Goal: Task Accomplishment & Management: Complete application form

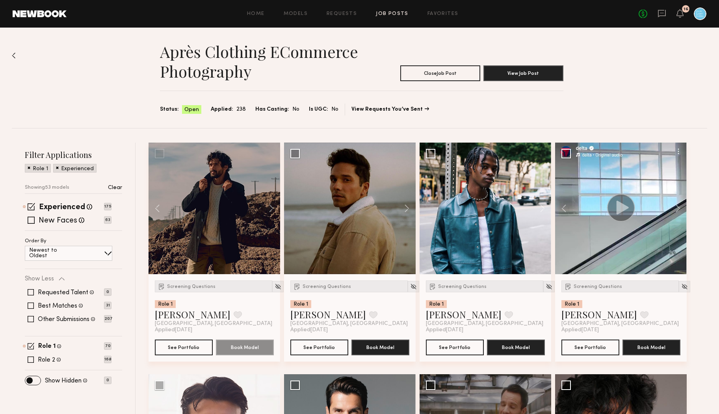
click at [104, 95] on div "Après Clothing eCommerce Photography Close Job Post View Job Post Status: Open …" at bounding box center [360, 78] width 696 height 101
click at [660, 13] on icon at bounding box center [662, 13] width 9 height 9
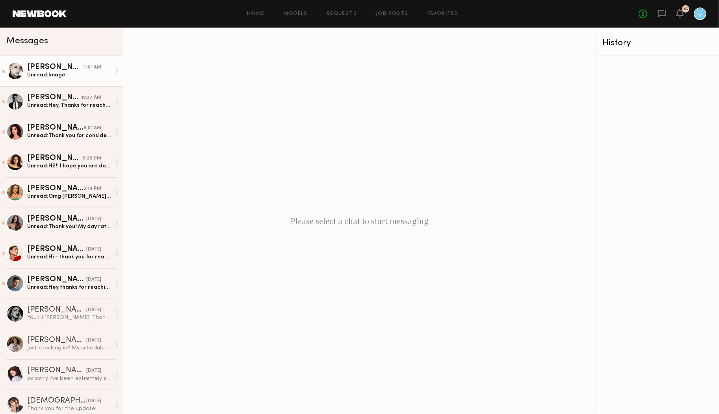
click at [67, 64] on div "[PERSON_NAME]" at bounding box center [55, 67] width 56 height 8
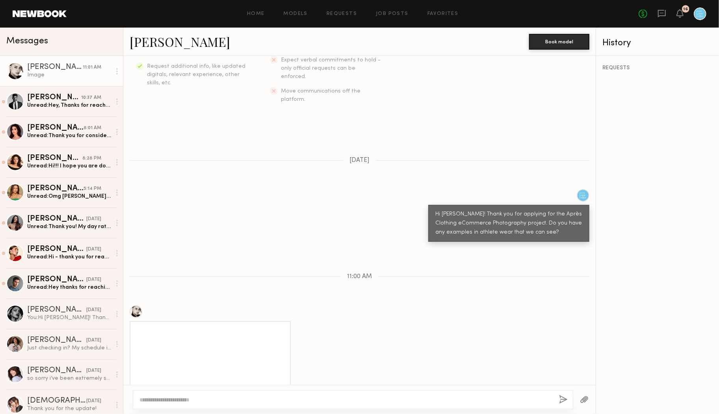
scroll to position [171, 0]
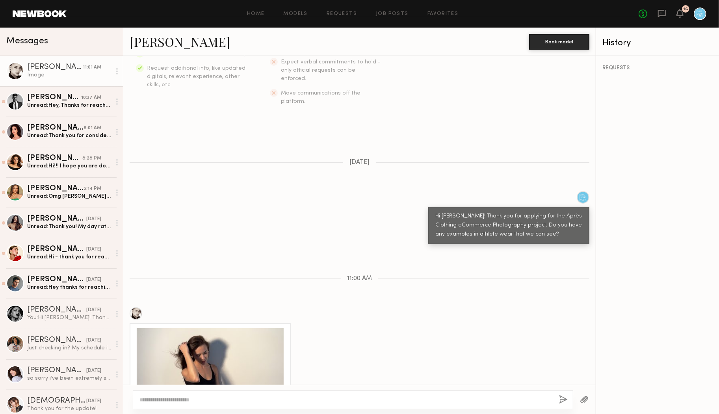
click at [150, 41] on link "[PERSON_NAME]" at bounding box center [180, 41] width 101 height 17
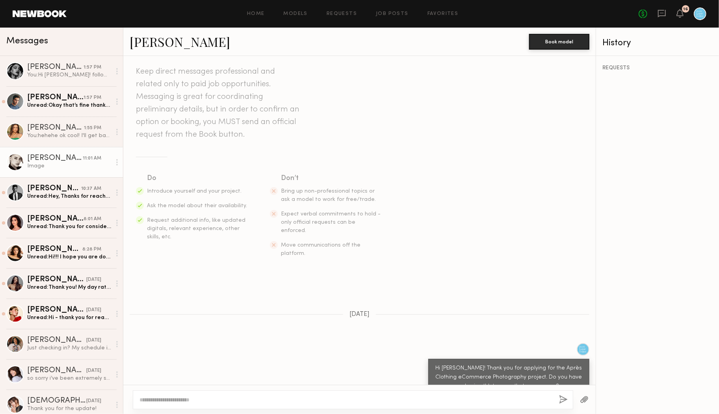
scroll to position [0, 0]
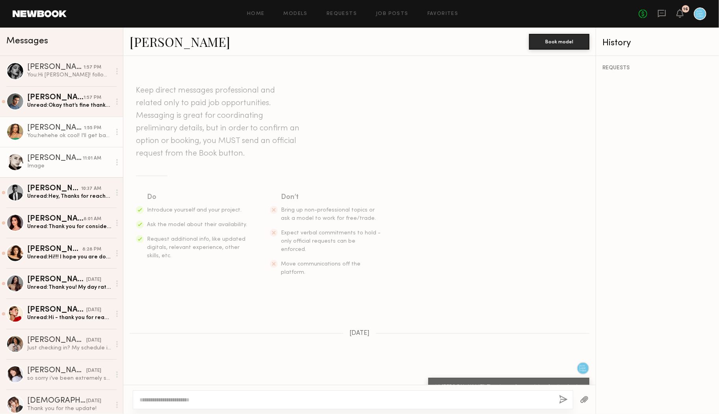
click at [50, 127] on div "[PERSON_NAME]" at bounding box center [55, 128] width 57 height 8
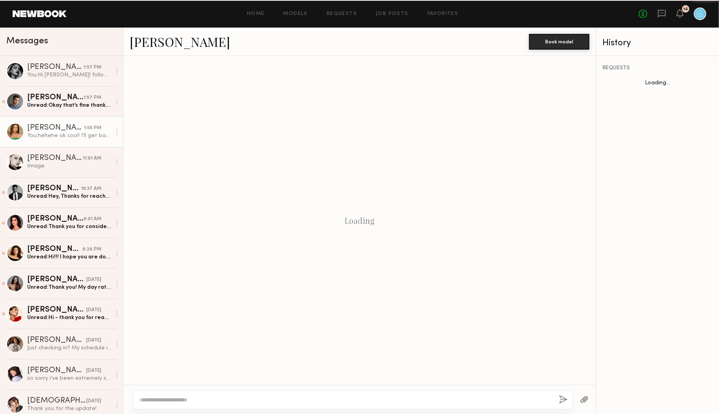
scroll to position [166, 0]
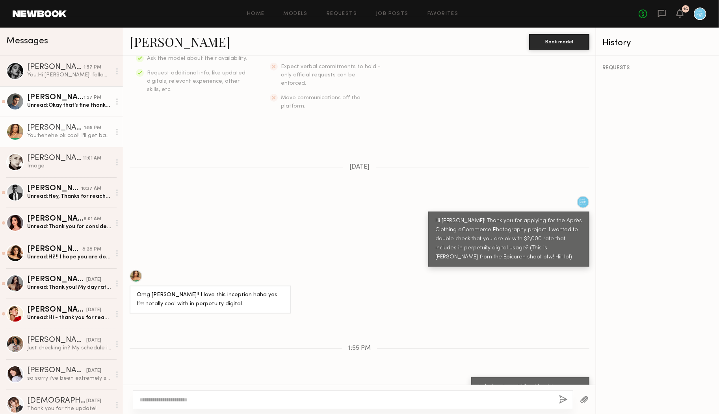
click at [65, 105] on div "Unread: Okay that’s fine thanks for letting me know. What day would this be aga…" at bounding box center [69, 105] width 84 height 7
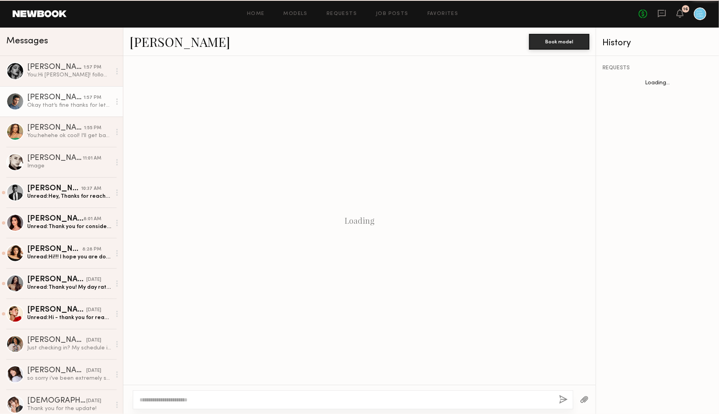
scroll to position [250, 0]
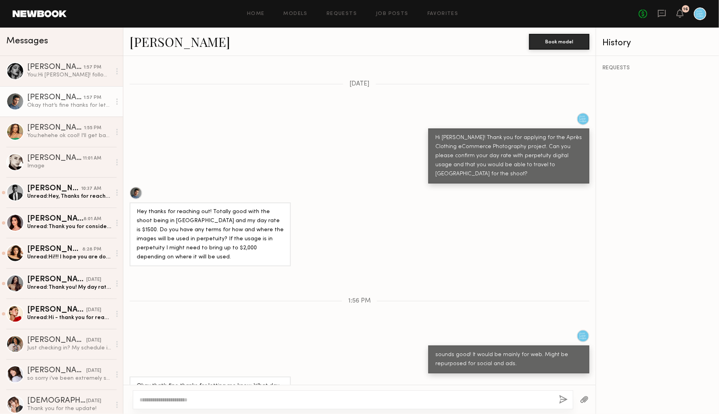
click at [256, 397] on textarea at bounding box center [347, 400] width 414 height 8
type textarea "**********"
click at [563, 398] on button "button" at bounding box center [564, 400] width 9 height 10
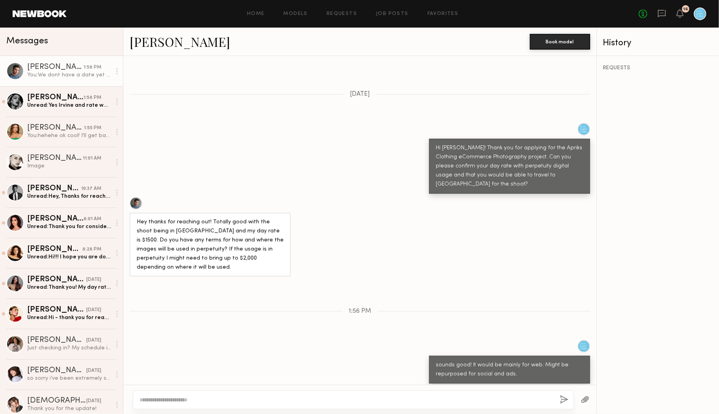
scroll to position [234, 0]
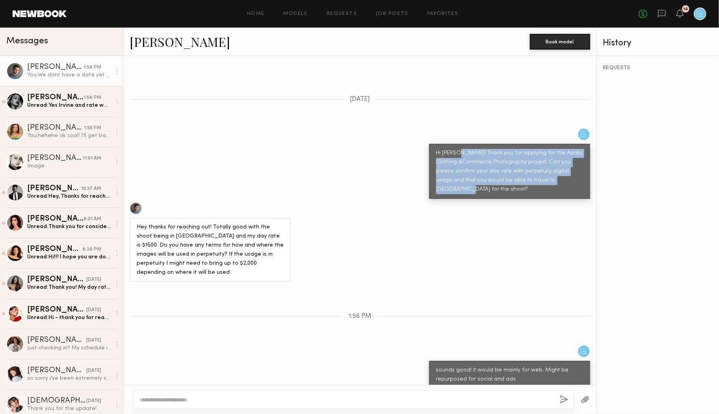
drag, startPoint x: 559, startPoint y: 162, endPoint x: 456, endPoint y: 138, distance: 105.6
click at [456, 149] on div "Hi [PERSON_NAME]! Thank you for applying for the Après Clothing eCommerce Photo…" at bounding box center [509, 171] width 147 height 45
copy div "Thank you for applying for the Après Clothing eCommerce Photography project. Ca…"
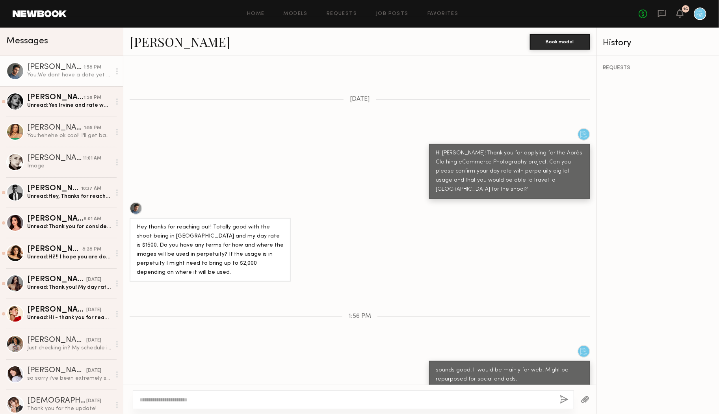
click at [404, 202] on div "Hey thanks for reaching out! Totally good with the shoot being in [GEOGRAPHIC_D…" at bounding box center [359, 242] width 473 height 80
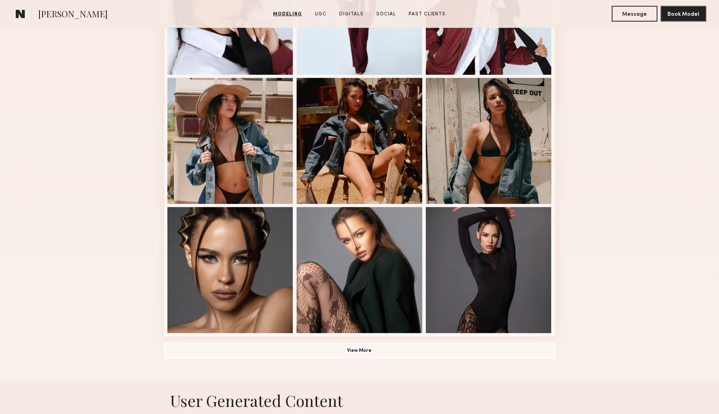
scroll to position [416, 0]
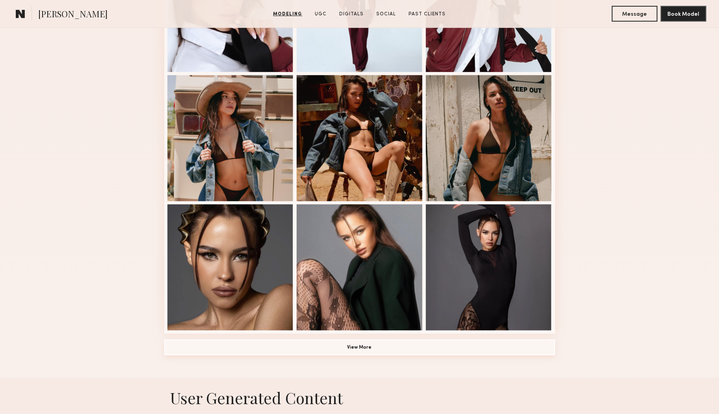
click at [440, 343] on button "View More" at bounding box center [359, 348] width 391 height 16
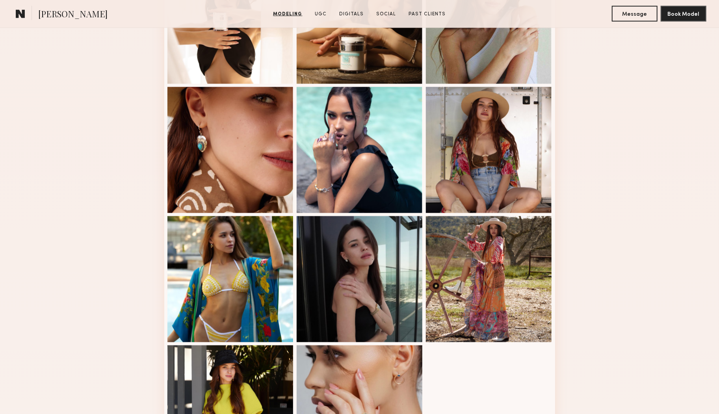
scroll to position [838, 0]
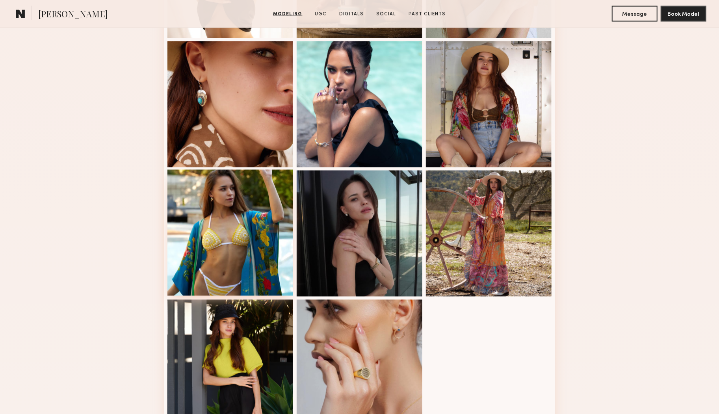
click at [233, 226] on div at bounding box center [231, 233] width 126 height 126
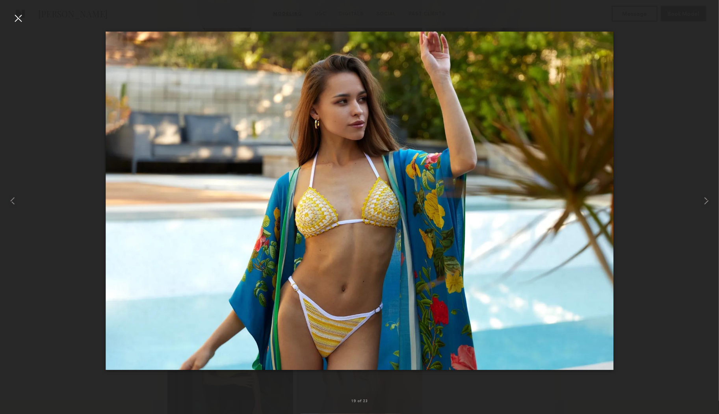
click at [21, 18] on div at bounding box center [18, 18] width 13 height 13
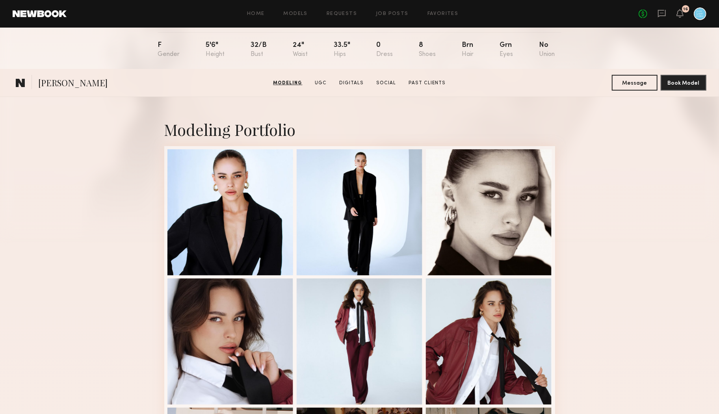
scroll to position [0, 0]
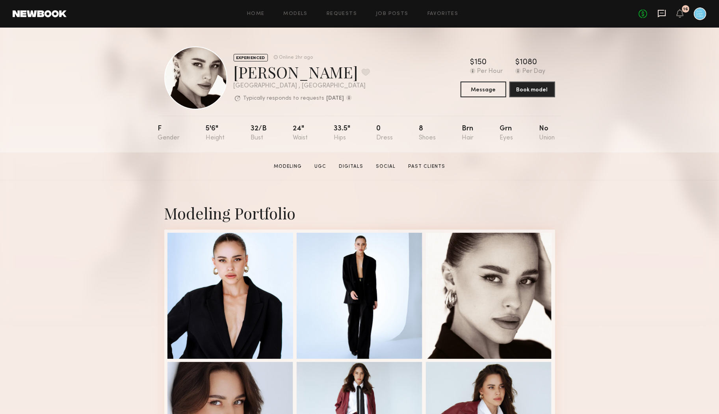
click at [664, 15] on icon at bounding box center [662, 13] width 8 height 7
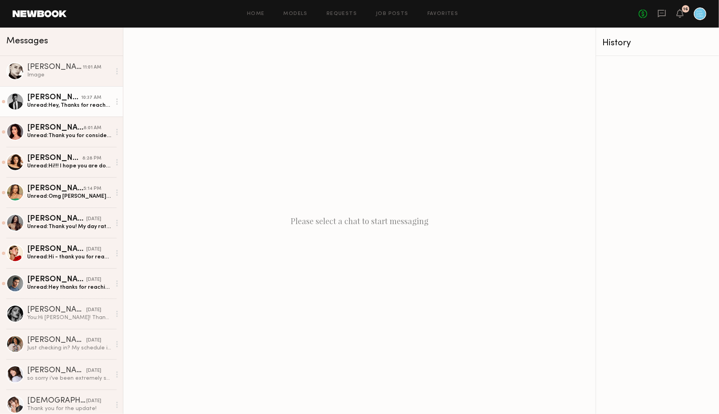
click at [61, 99] on div "Bradley M." at bounding box center [54, 98] width 54 height 8
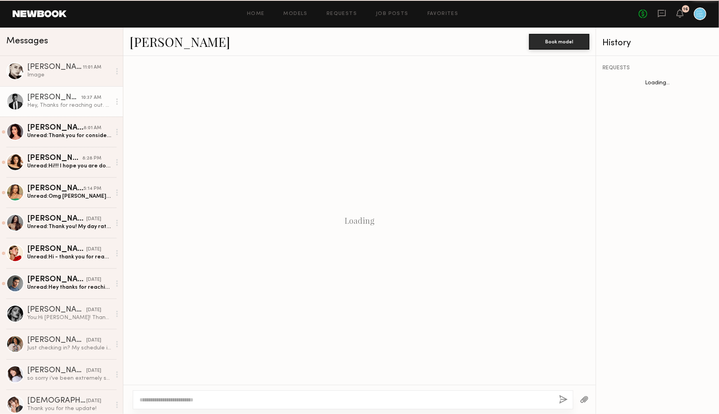
scroll to position [110, 0]
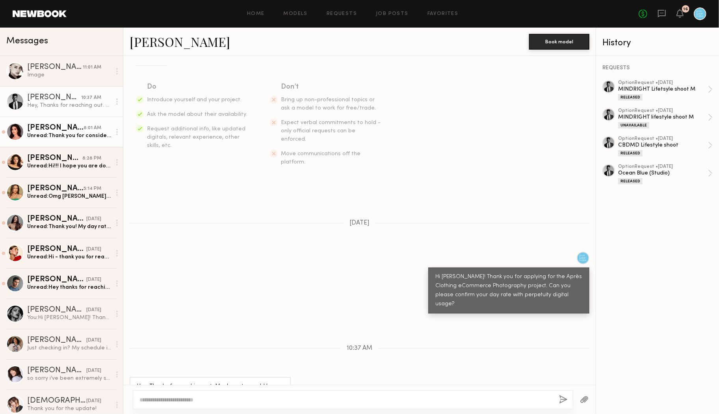
click at [68, 125] on div "Ella O." at bounding box center [55, 128] width 56 height 8
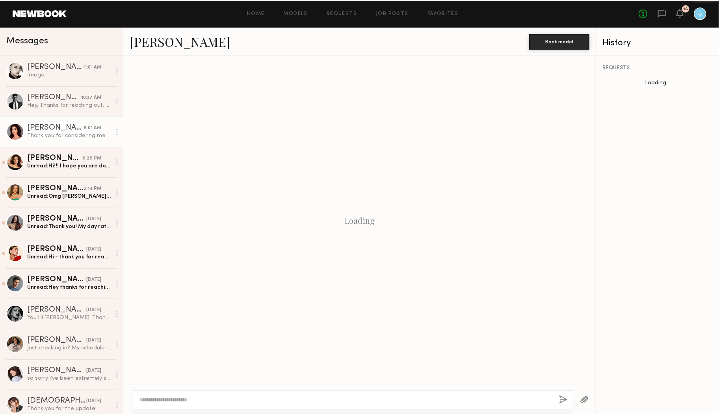
scroll to position [138, 0]
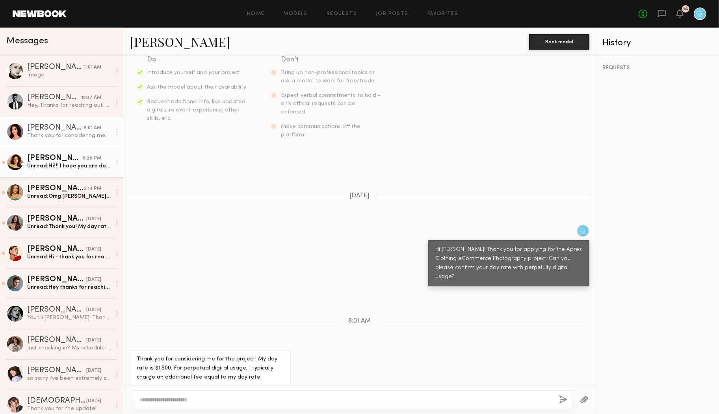
click at [69, 162] on div "Taylor A." at bounding box center [54, 159] width 55 height 8
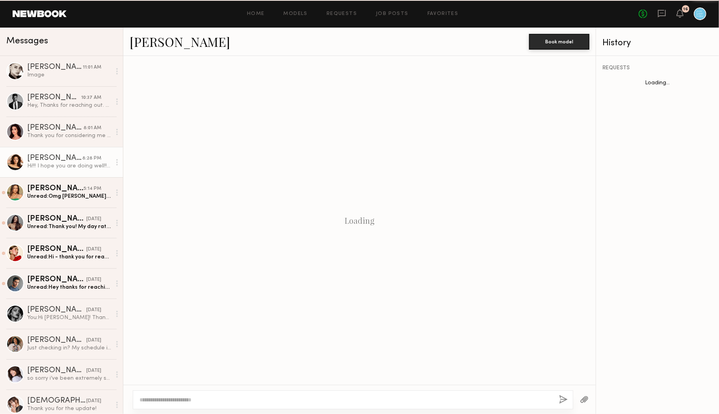
scroll to position [51, 0]
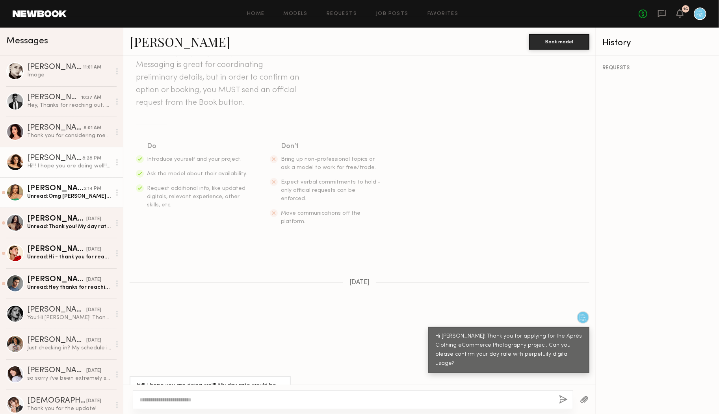
click at [62, 188] on div "Lisa D." at bounding box center [55, 189] width 56 height 8
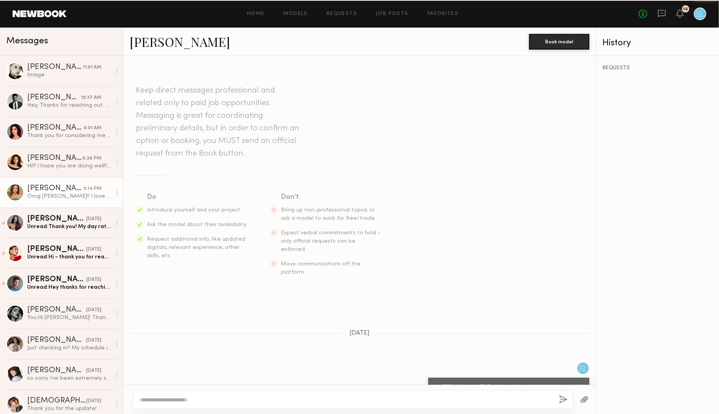
scroll to position [69, 0]
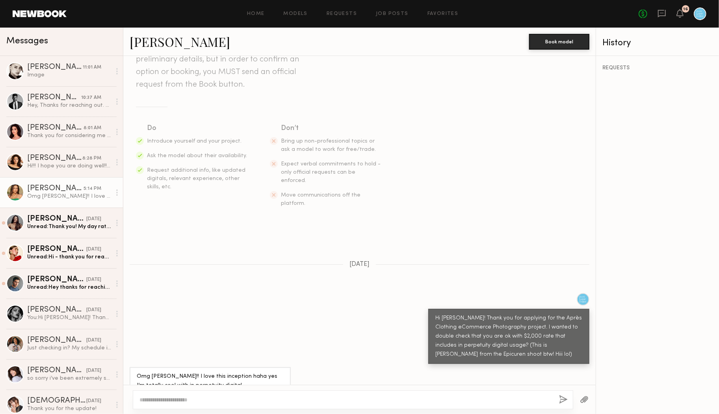
click at [183, 401] on textarea at bounding box center [347, 400] width 414 height 8
type textarea "**********"
click at [564, 398] on button "button" at bounding box center [564, 400] width 9 height 10
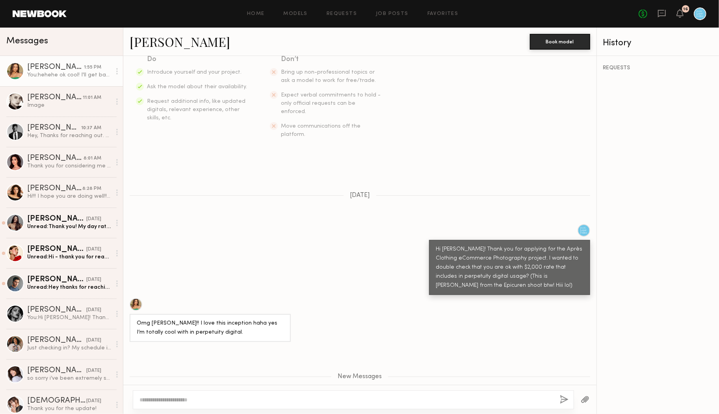
scroll to position [136, 0]
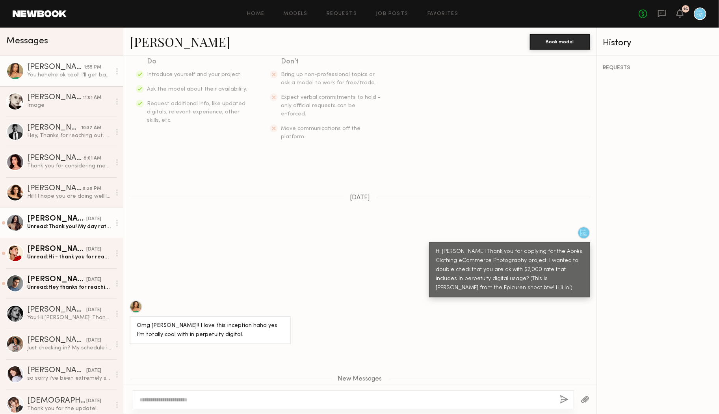
click at [68, 219] on div "Elke K." at bounding box center [56, 219] width 59 height 8
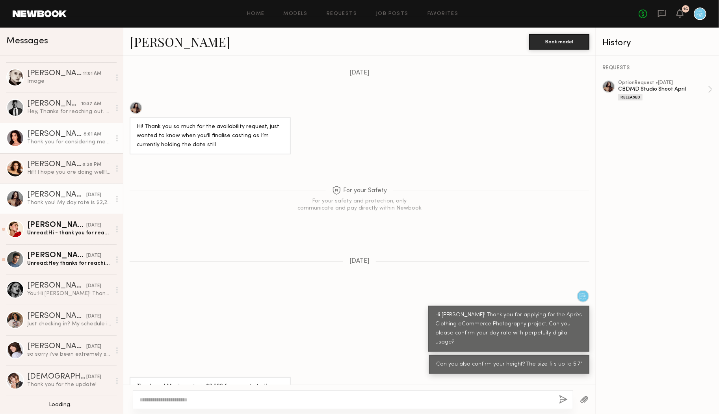
scroll to position [24, 0]
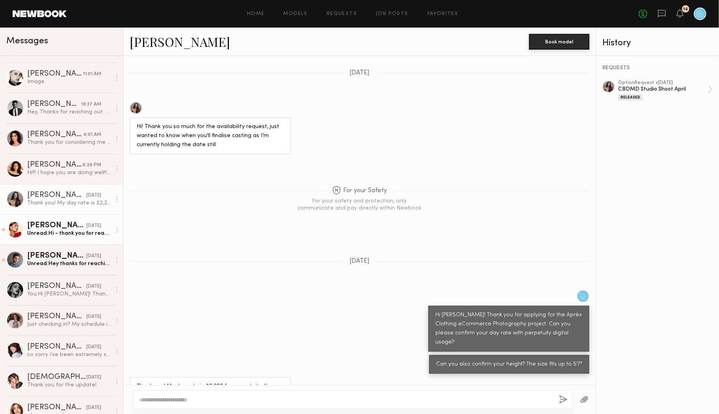
click at [65, 227] on div "Louise M." at bounding box center [56, 226] width 59 height 8
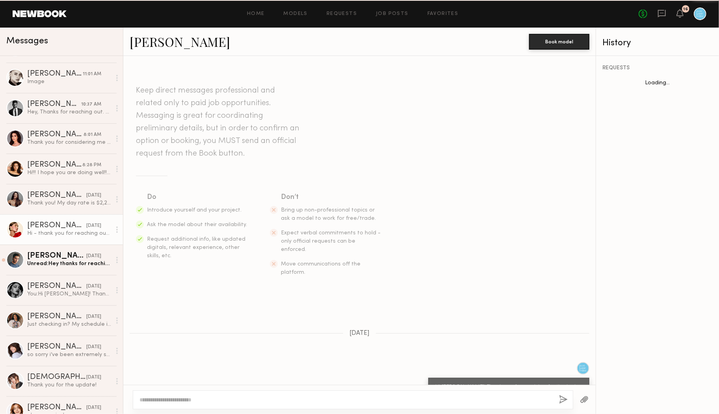
scroll to position [628, 0]
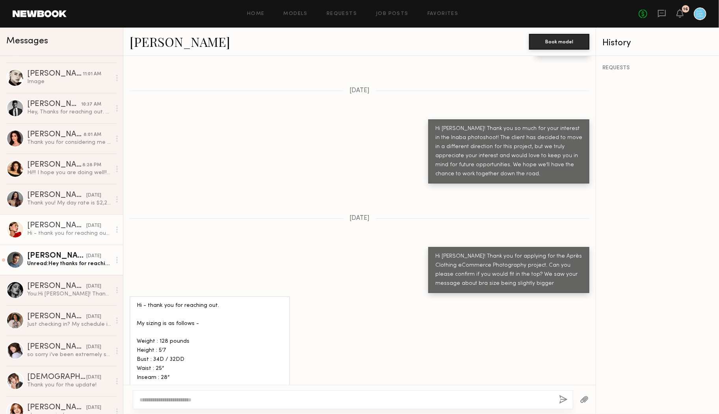
click at [62, 255] on div "Jake H." at bounding box center [56, 256] width 59 height 8
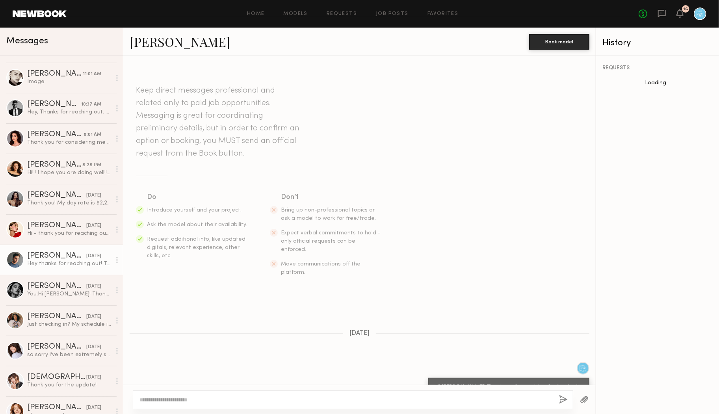
scroll to position [87, 0]
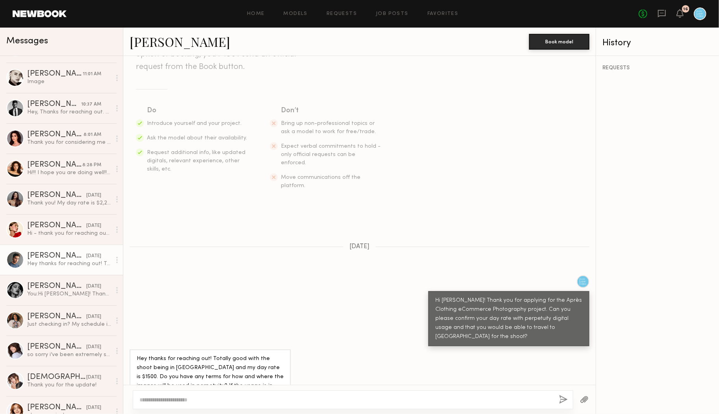
click at [208, 401] on textarea at bounding box center [347, 400] width 414 height 8
click at [204, 399] on textarea "**********" at bounding box center [347, 400] width 414 height 8
click at [243, 400] on textarea "**********" at bounding box center [347, 400] width 414 height 8
click at [282, 399] on textarea "**********" at bounding box center [347, 400] width 414 height 8
click at [281, 400] on textarea "**********" at bounding box center [347, 400] width 414 height 8
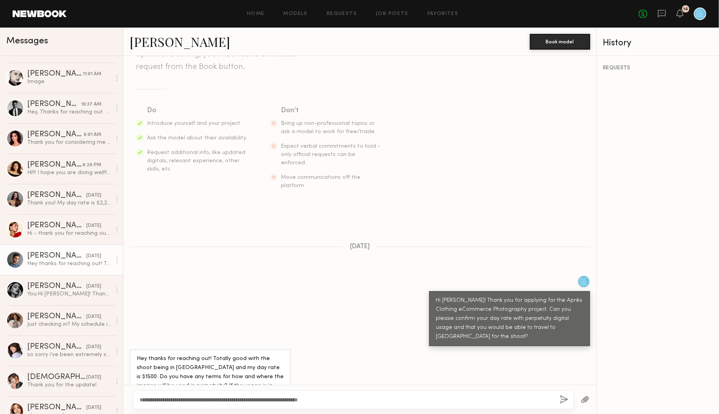
type textarea "**********"
click at [350, 395] on div "**********" at bounding box center [354, 400] width 442 height 19
click at [371, 396] on textarea "**********" at bounding box center [347, 400] width 414 height 8
click at [565, 399] on button "button" at bounding box center [564, 400] width 9 height 10
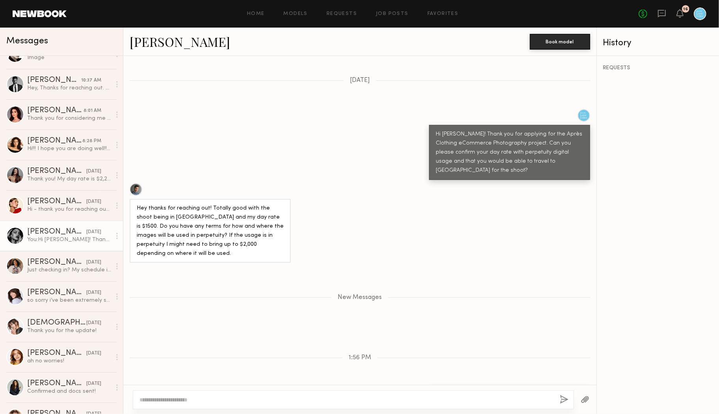
scroll to position [82, 0]
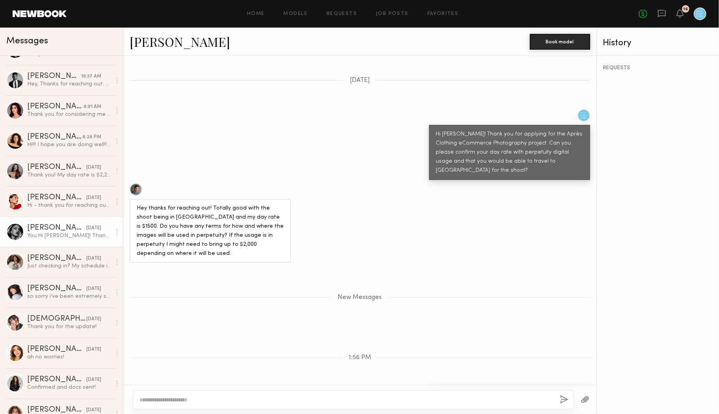
click at [49, 233] on div "You: Hi Vanessa! Thank you for applying for the Après Clothing eCommerce Photog…" at bounding box center [69, 235] width 84 height 7
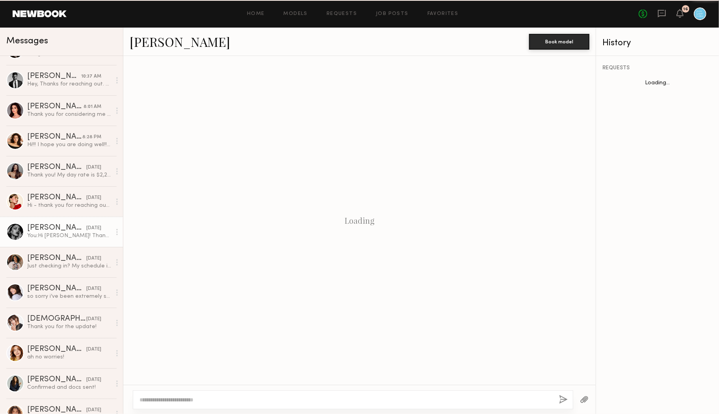
scroll to position [20, 0]
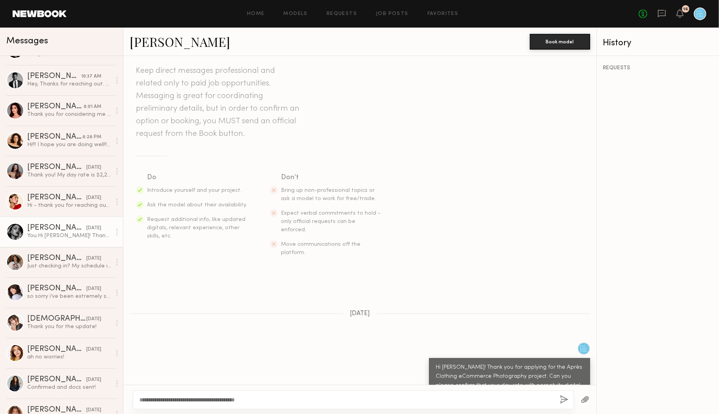
type textarea "**********"
click at [562, 398] on button "button" at bounding box center [564, 400] width 9 height 10
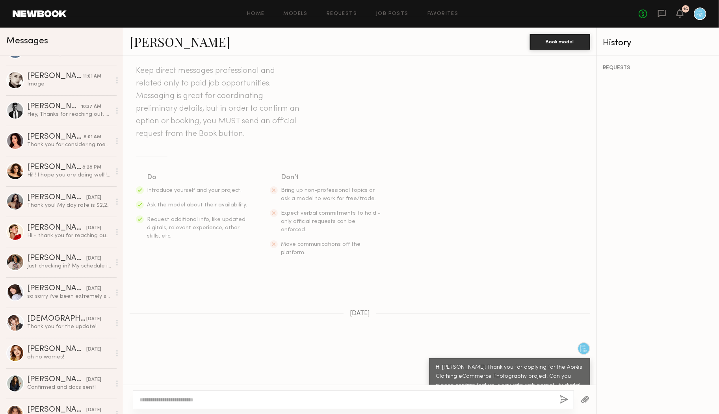
scroll to position [0, 0]
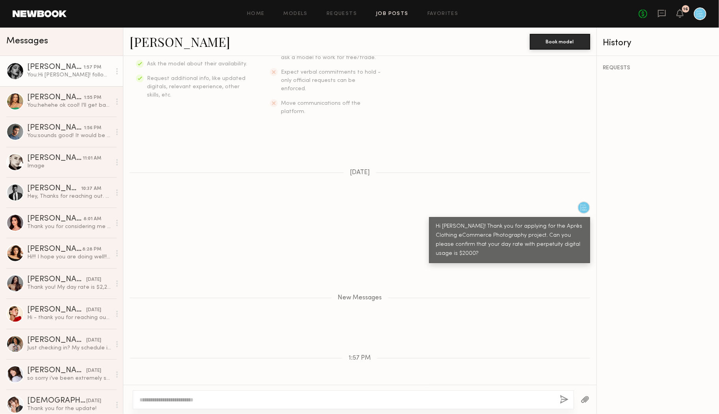
click at [397, 13] on link "Job Posts" at bounding box center [392, 13] width 33 height 5
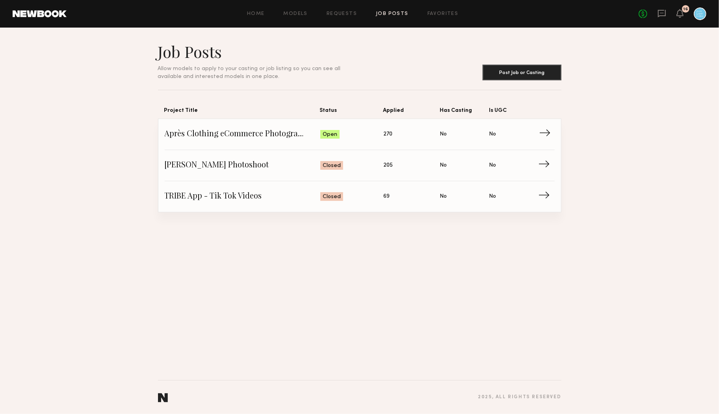
click at [238, 136] on span "Après Clothing eCommerce Photography" at bounding box center [243, 135] width 156 height 12
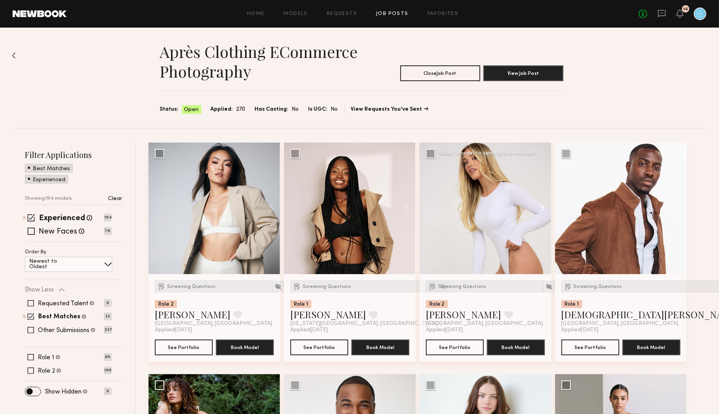
click at [542, 209] on button at bounding box center [538, 209] width 25 height 132
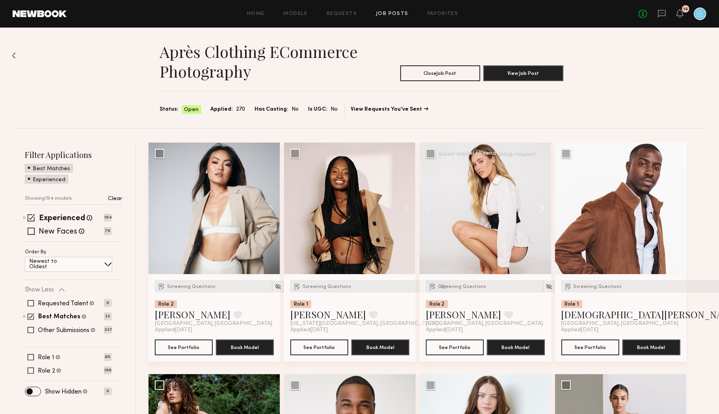
click at [542, 208] on button at bounding box center [538, 209] width 25 height 132
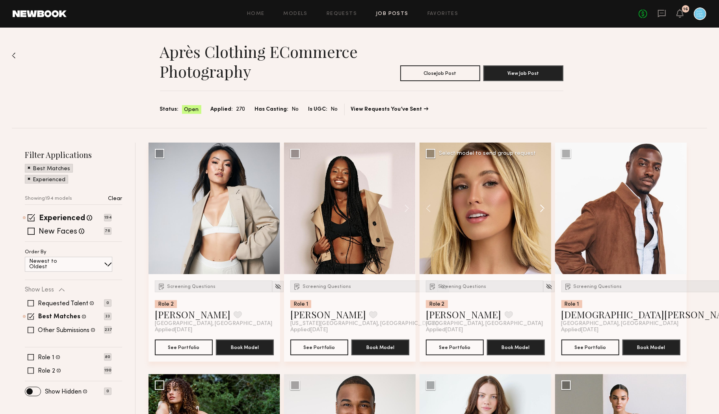
click at [542, 208] on button at bounding box center [538, 209] width 25 height 132
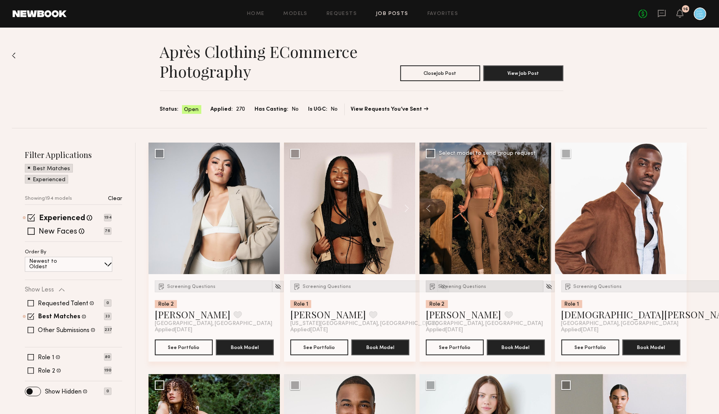
click at [442, 287] on span "Screening Questions" at bounding box center [462, 287] width 48 height 5
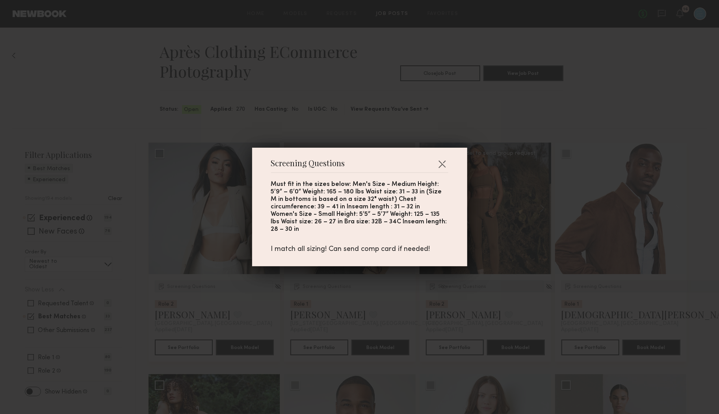
click at [442, 287] on div "Screening Questions Must fit in the sizes below: Men's Size - Medium Height: 5’…" at bounding box center [359, 207] width 719 height 414
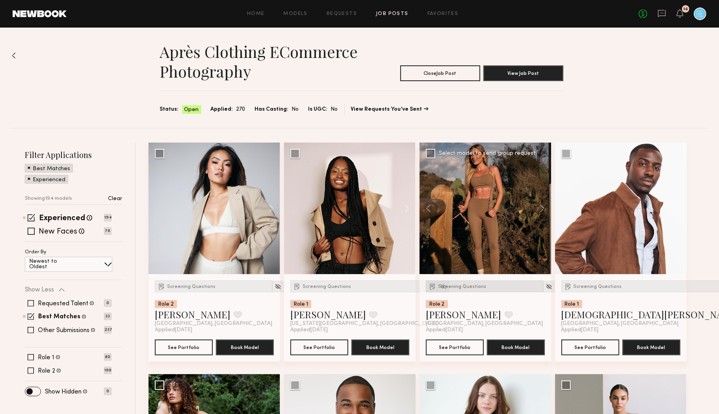
click at [449, 281] on div "Screening Questions" at bounding box center [484, 287] width 117 height 12
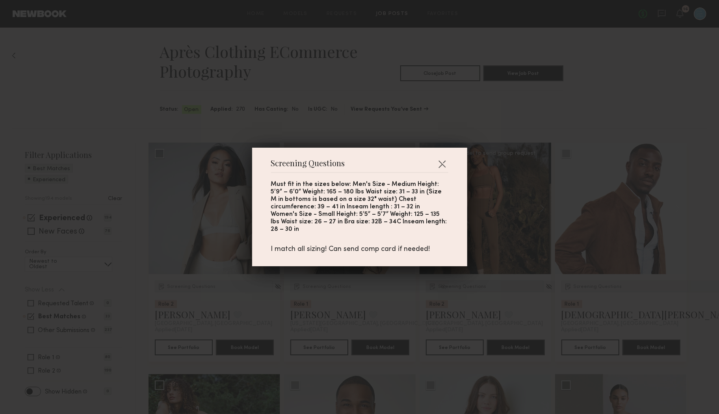
click at [449, 280] on div "Screening Questions Must fit in the sizes below: Men's Size - Medium Height: 5’…" at bounding box center [359, 207] width 719 height 414
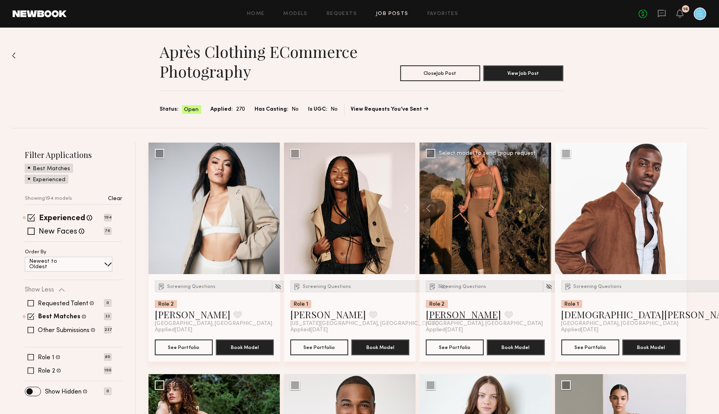
click at [445, 312] on link "Hailey M." at bounding box center [464, 314] width 76 height 13
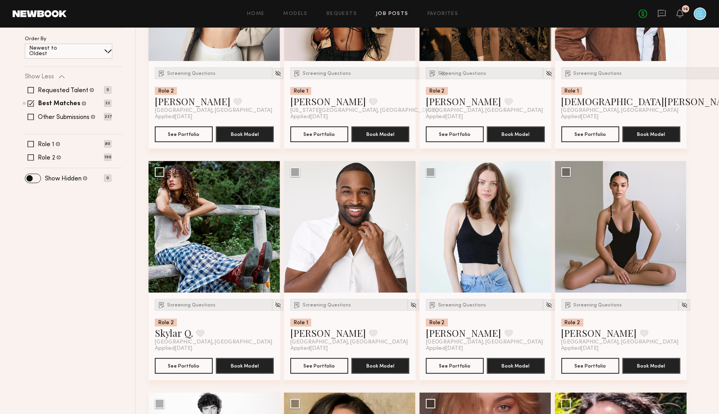
scroll to position [214, 0]
click at [540, 227] on button at bounding box center [538, 227] width 25 height 132
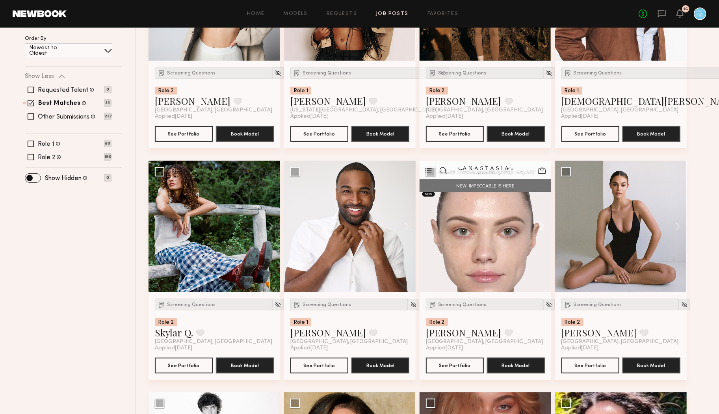
click at [540, 227] on button at bounding box center [538, 227] width 25 height 132
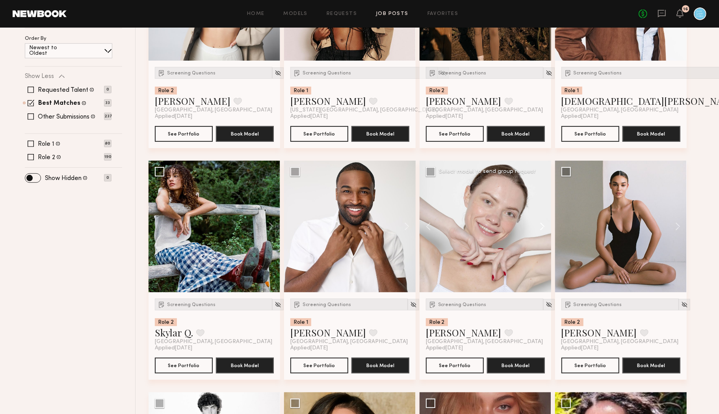
click at [540, 227] on button at bounding box center [538, 227] width 25 height 132
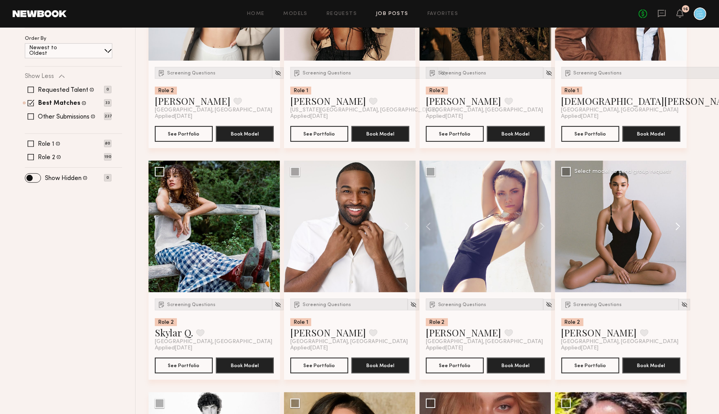
click at [681, 224] on button at bounding box center [674, 227] width 25 height 132
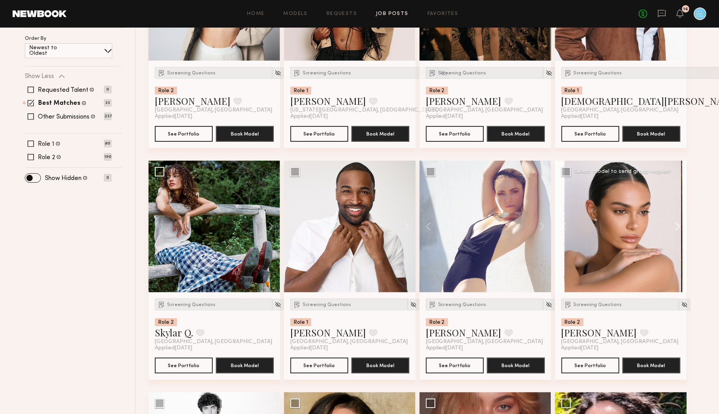
click at [681, 224] on button at bounding box center [674, 227] width 25 height 132
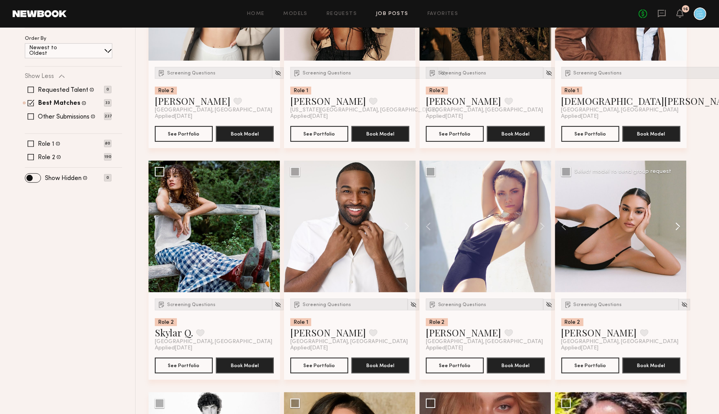
click at [681, 224] on button at bounding box center [674, 227] width 25 height 132
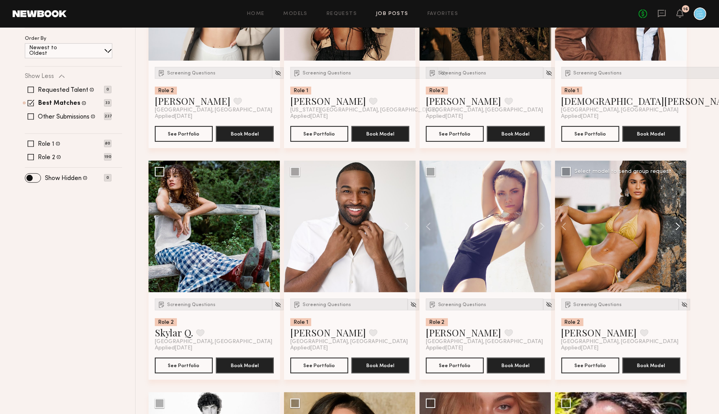
click at [681, 224] on button at bounding box center [674, 227] width 25 height 132
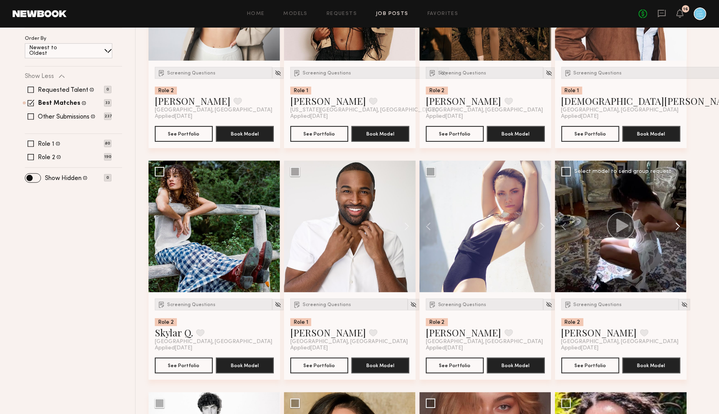
click at [681, 224] on button at bounding box center [674, 227] width 25 height 132
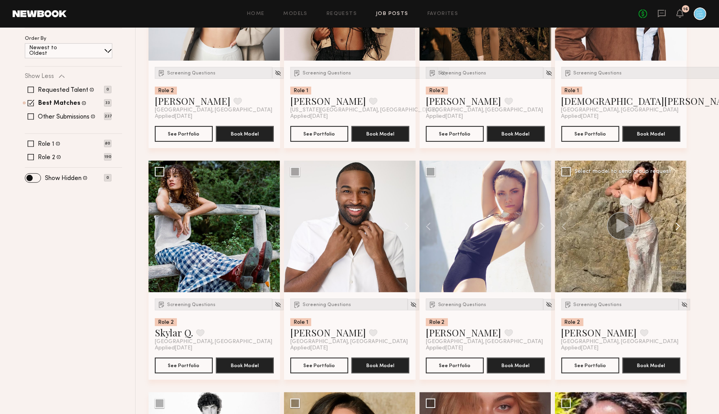
click at [681, 224] on button at bounding box center [674, 227] width 25 height 132
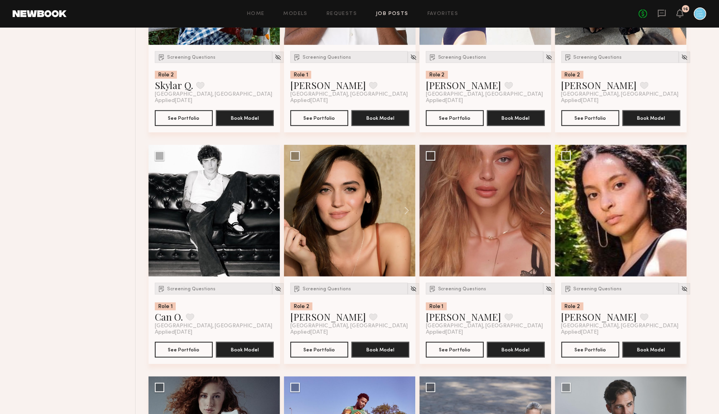
scroll to position [491, 0]
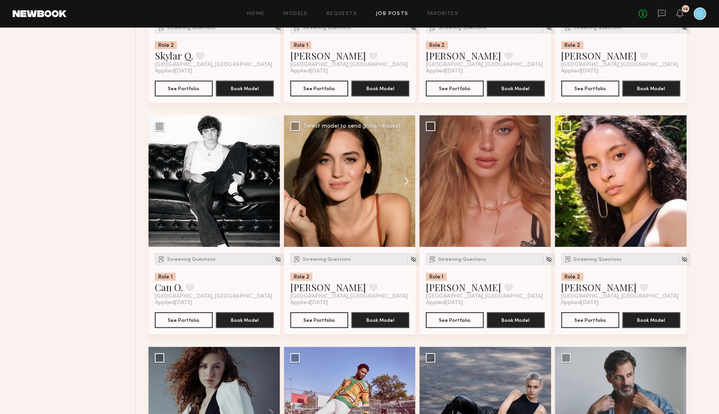
click at [404, 179] on button at bounding box center [403, 182] width 25 height 132
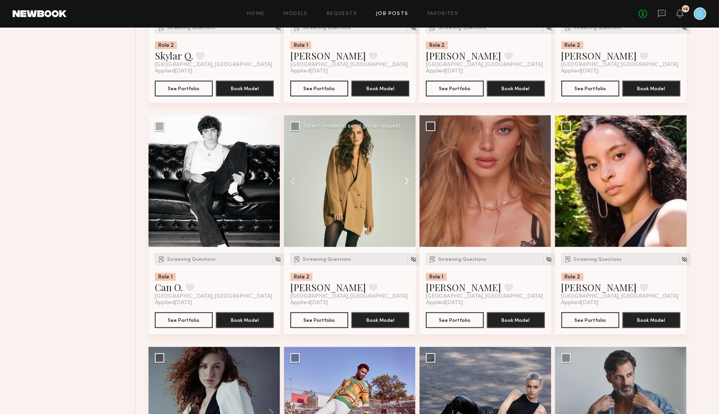
click at [404, 179] on button at bounding box center [403, 182] width 25 height 132
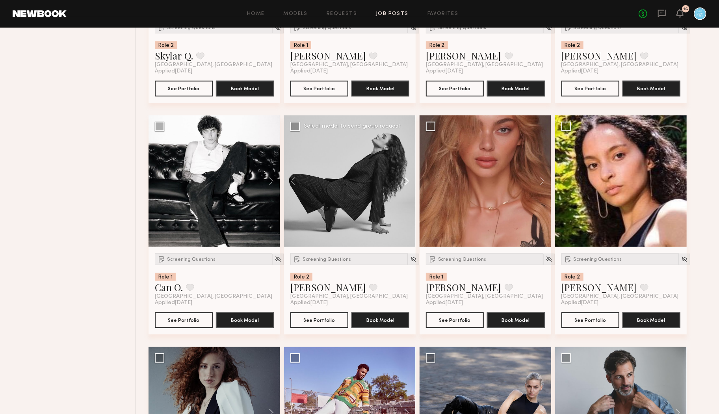
click at [404, 179] on button at bounding box center [403, 182] width 25 height 132
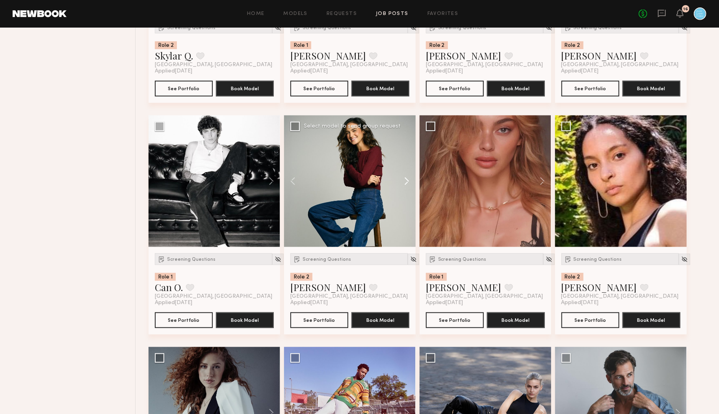
click at [404, 179] on button at bounding box center [403, 182] width 25 height 132
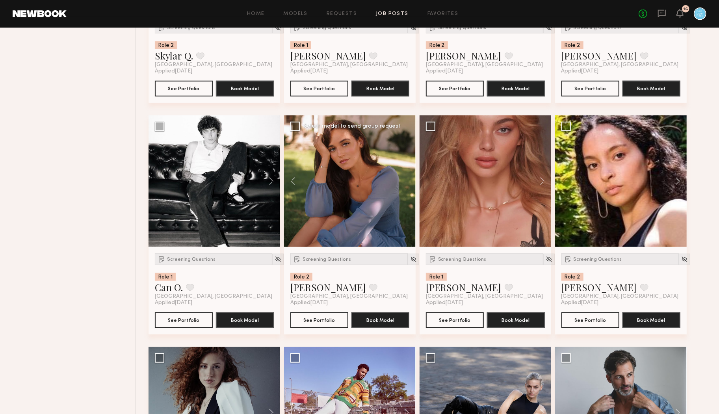
click at [404, 179] on div at bounding box center [350, 182] width 132 height 132
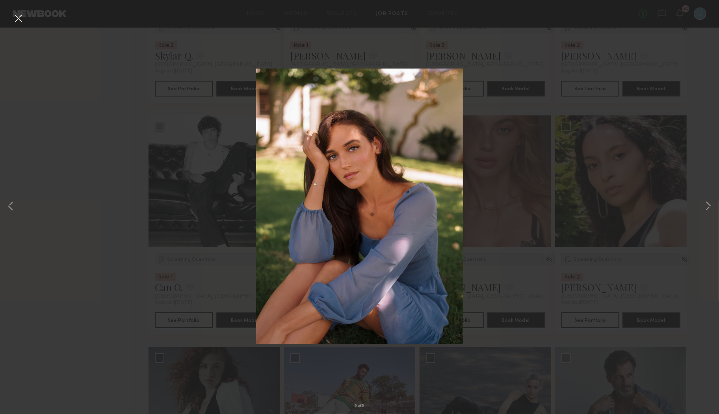
click at [15, 20] on button at bounding box center [18, 19] width 13 height 14
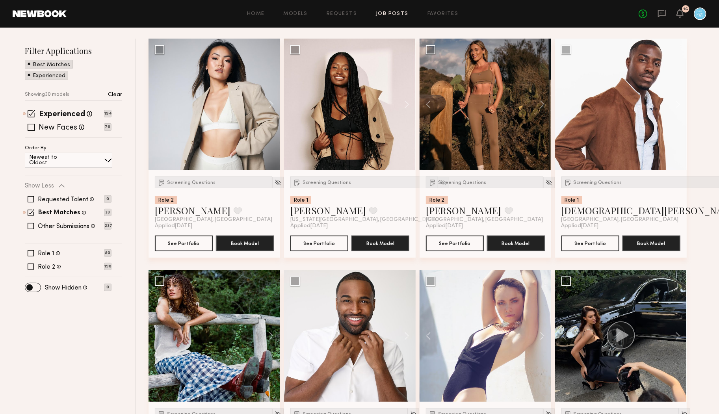
scroll to position [219, 0]
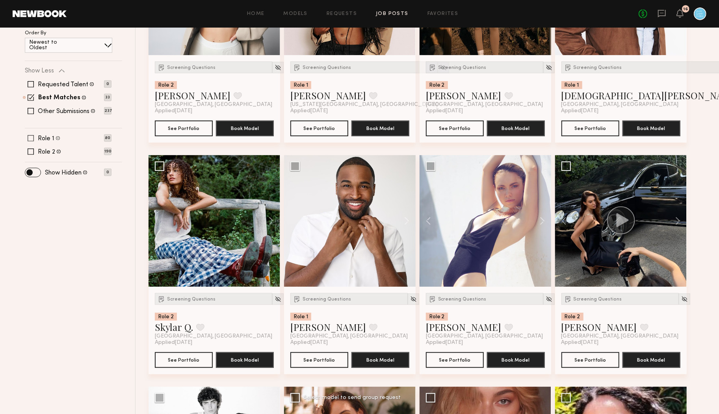
click at [44, 136] on label "Role 1" at bounding box center [46, 139] width 17 height 6
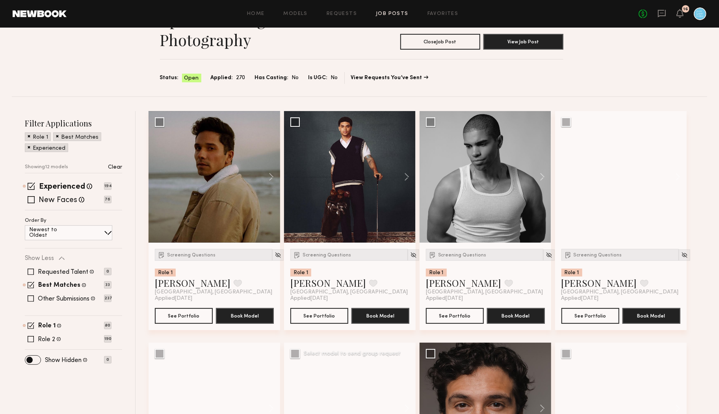
scroll to position [30, 0]
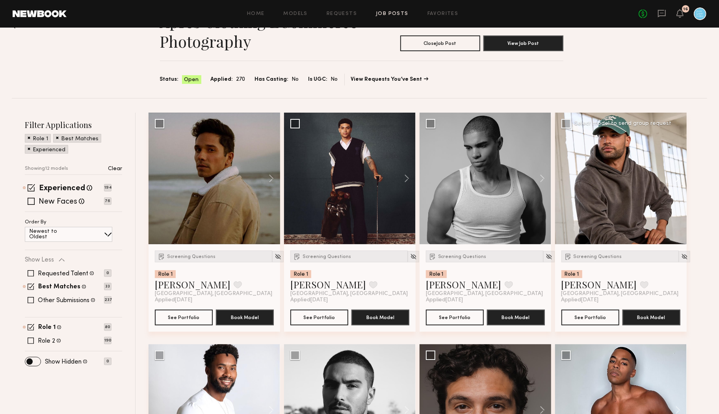
click at [679, 179] on button at bounding box center [674, 179] width 25 height 132
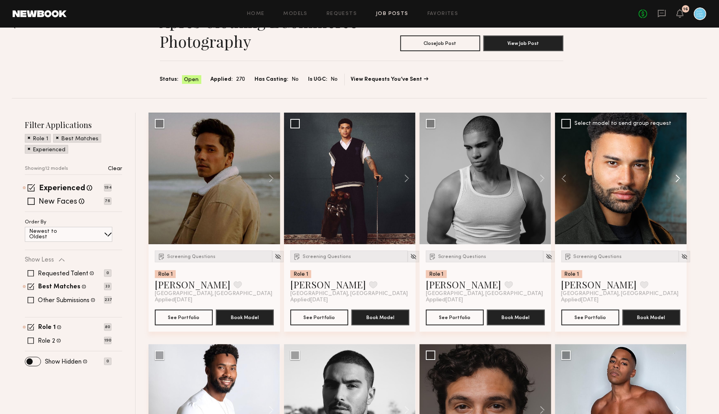
click at [679, 179] on button at bounding box center [674, 179] width 25 height 132
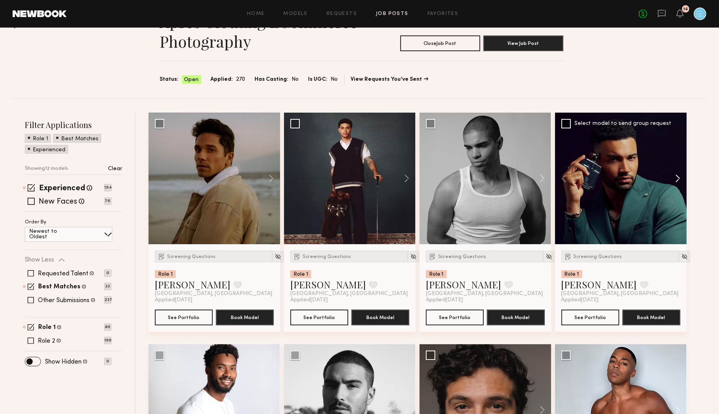
click at [679, 179] on button at bounding box center [674, 179] width 25 height 132
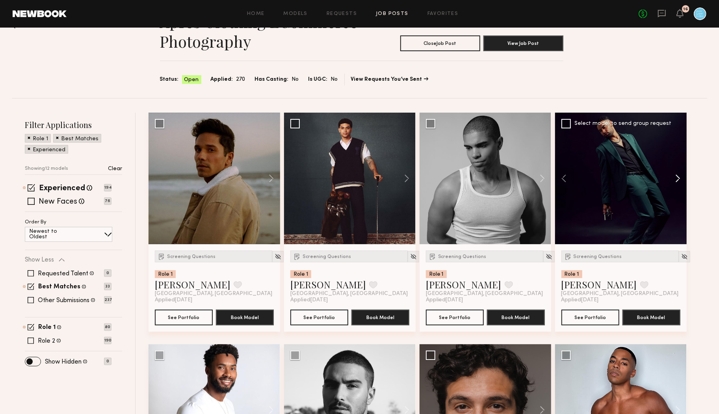
click at [679, 179] on button at bounding box center [674, 179] width 25 height 132
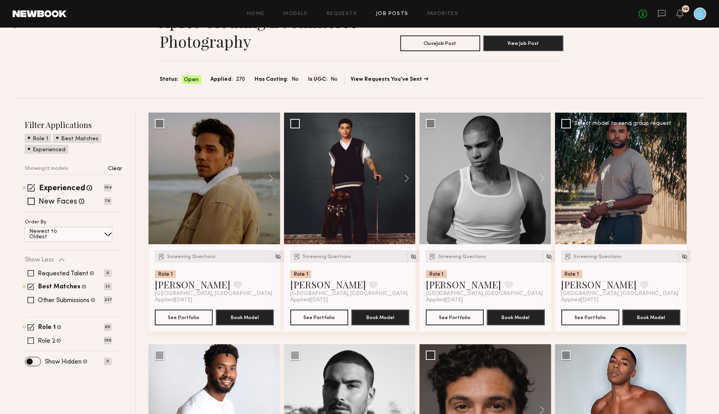
click at [679, 179] on button at bounding box center [674, 179] width 25 height 132
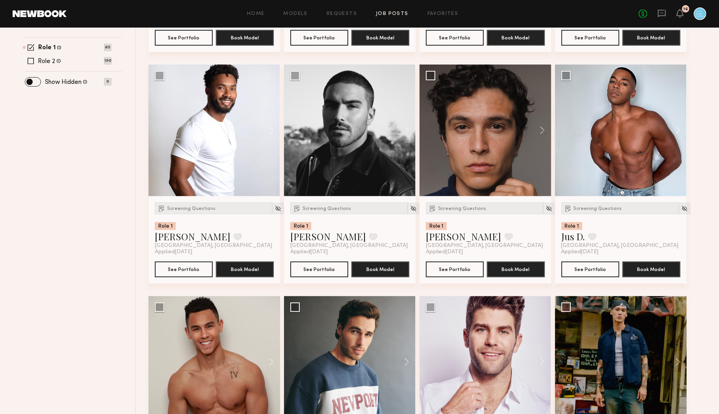
scroll to position [295, 0]
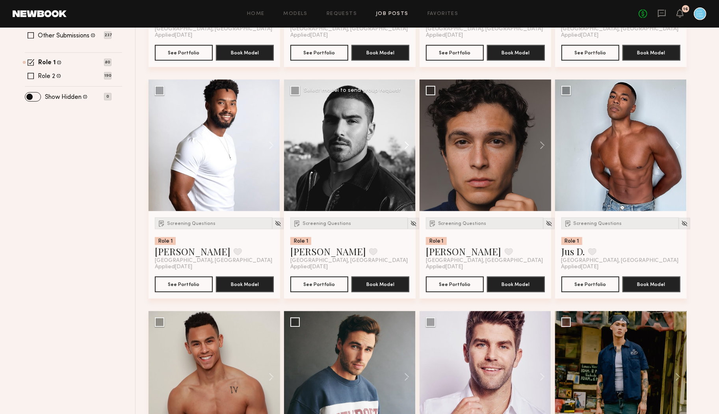
click at [404, 143] on button at bounding box center [403, 146] width 25 height 132
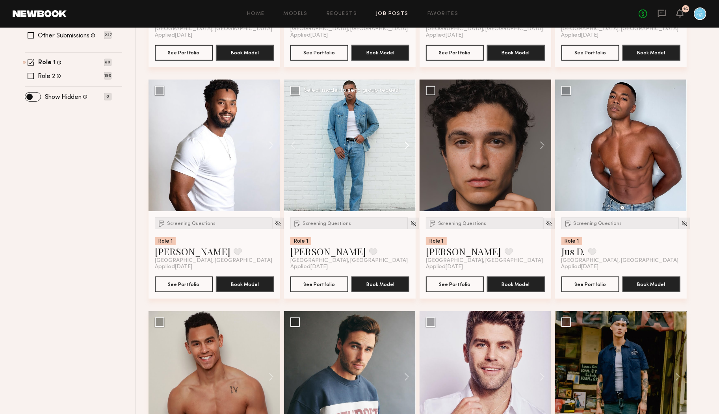
click at [404, 142] on button at bounding box center [403, 146] width 25 height 132
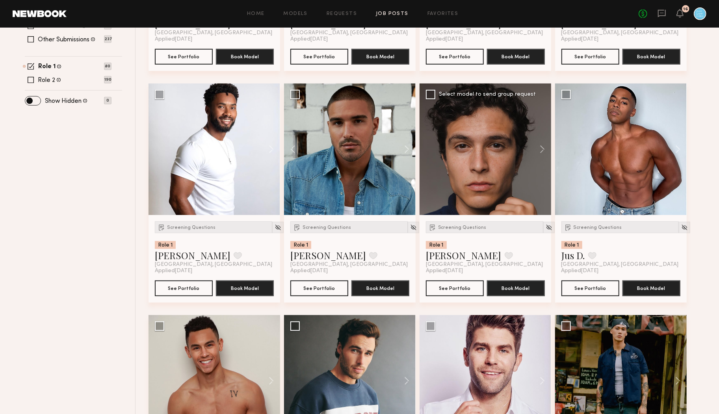
scroll to position [291, 0]
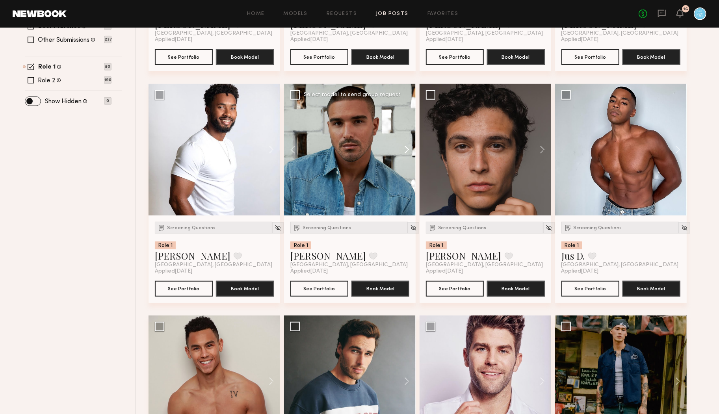
click at [407, 148] on button at bounding box center [403, 150] width 25 height 132
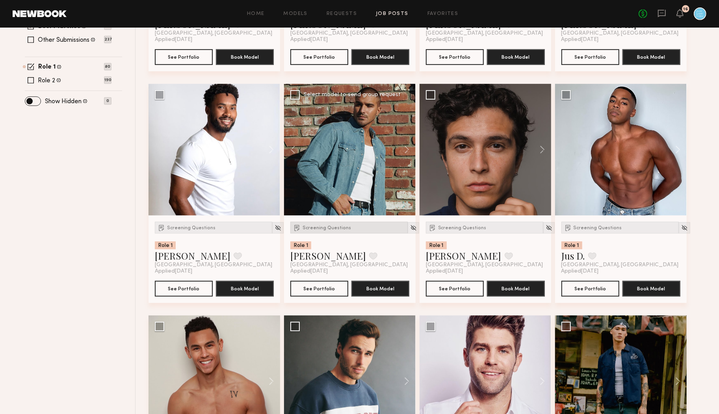
click at [328, 222] on div "Screening Questions" at bounding box center [349, 228] width 117 height 12
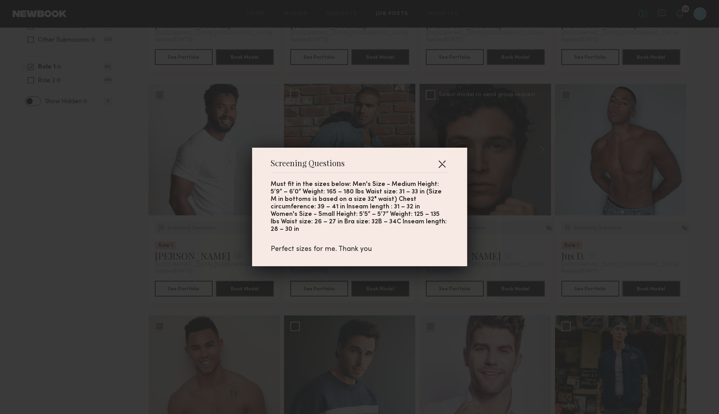
click at [441, 168] on button "button" at bounding box center [442, 164] width 13 height 13
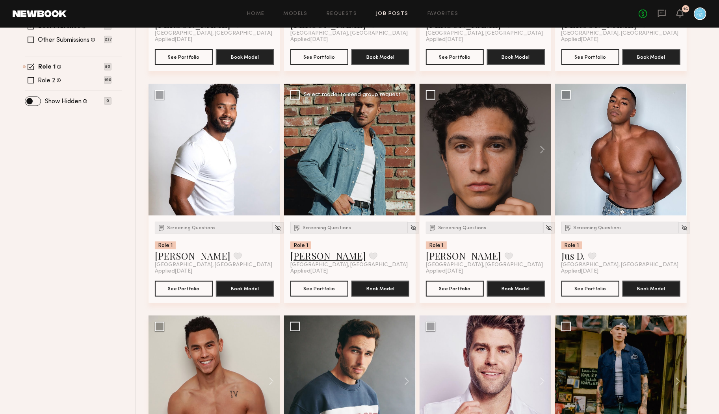
click at [301, 257] on link "[PERSON_NAME]" at bounding box center [329, 256] width 76 height 13
click at [303, 256] on link "[PERSON_NAME]" at bounding box center [329, 256] width 76 height 13
click at [305, 255] on link "[PERSON_NAME]" at bounding box center [329, 256] width 76 height 13
click at [304, 256] on link "[PERSON_NAME]" at bounding box center [329, 256] width 76 height 13
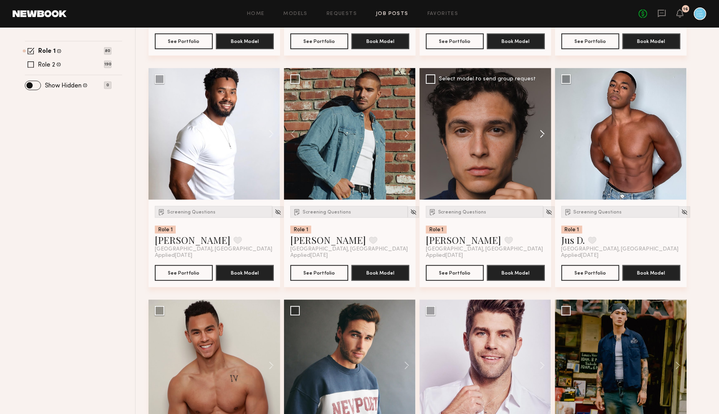
click at [543, 135] on button at bounding box center [538, 134] width 25 height 132
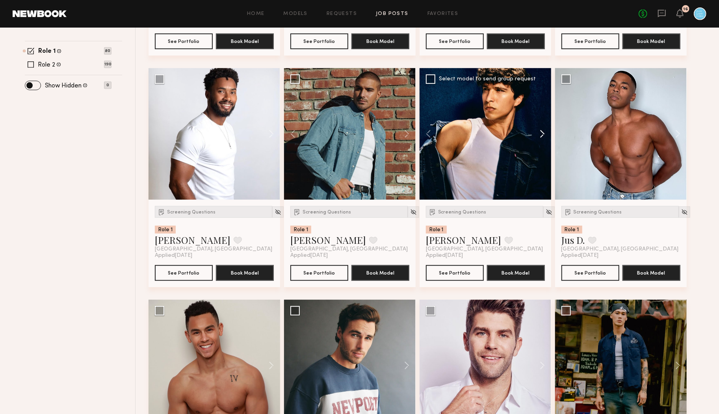
click at [543, 135] on button at bounding box center [538, 134] width 25 height 132
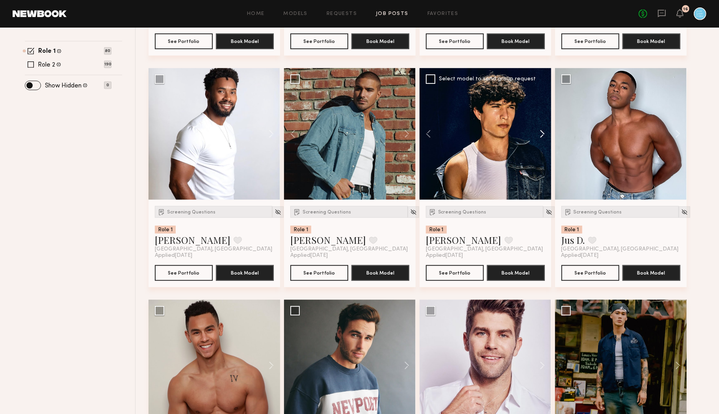
click at [543, 135] on button at bounding box center [538, 134] width 25 height 132
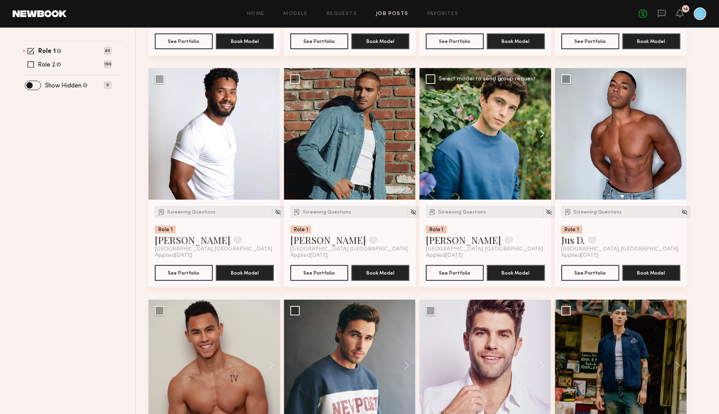
click at [543, 135] on button at bounding box center [538, 134] width 25 height 132
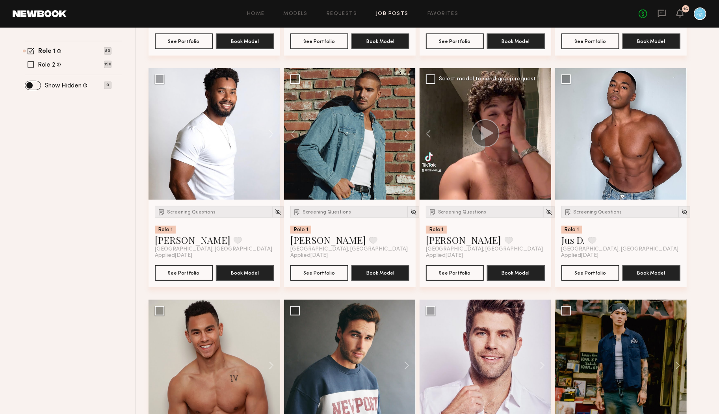
click at [543, 135] on div at bounding box center [486, 134] width 132 height 132
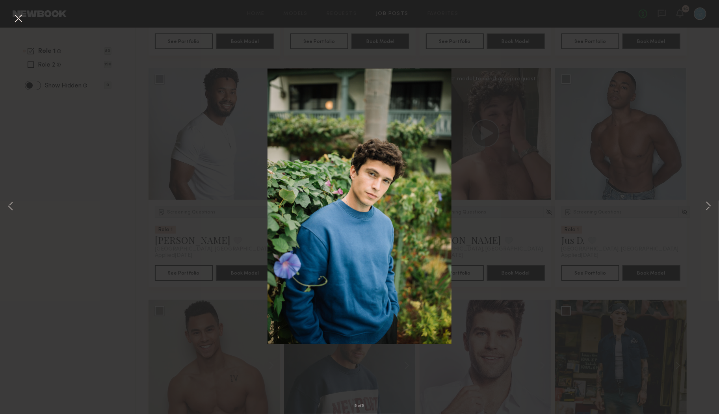
click at [21, 18] on button at bounding box center [18, 19] width 13 height 14
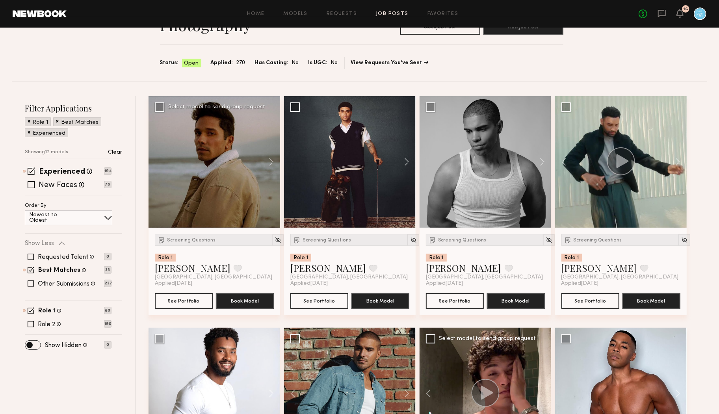
scroll to position [110, 0]
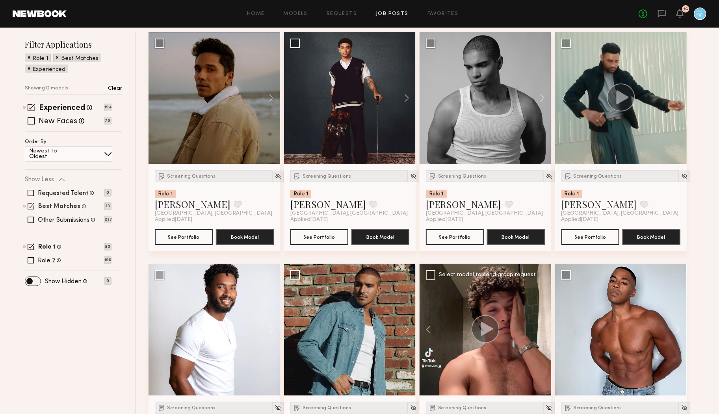
click at [49, 205] on label "Best Matches" at bounding box center [59, 207] width 42 height 6
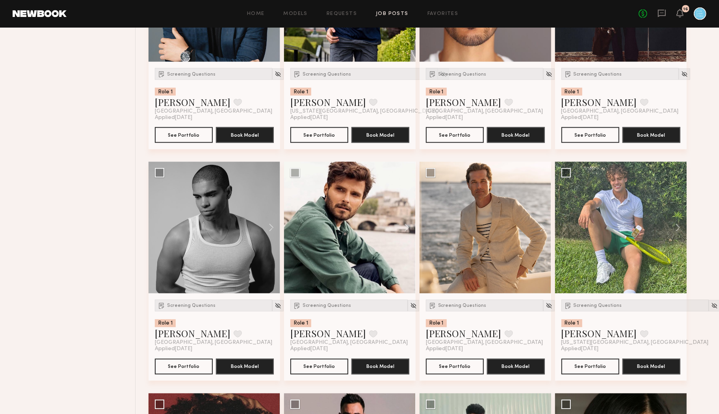
scroll to position [930, 0]
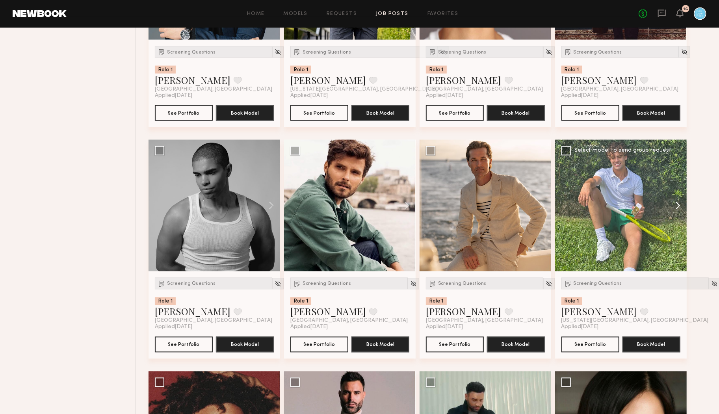
click at [676, 207] on button at bounding box center [674, 206] width 25 height 132
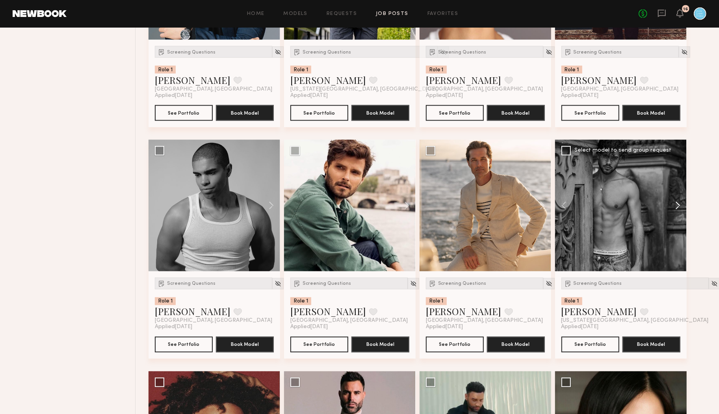
click at [676, 207] on button at bounding box center [674, 206] width 25 height 132
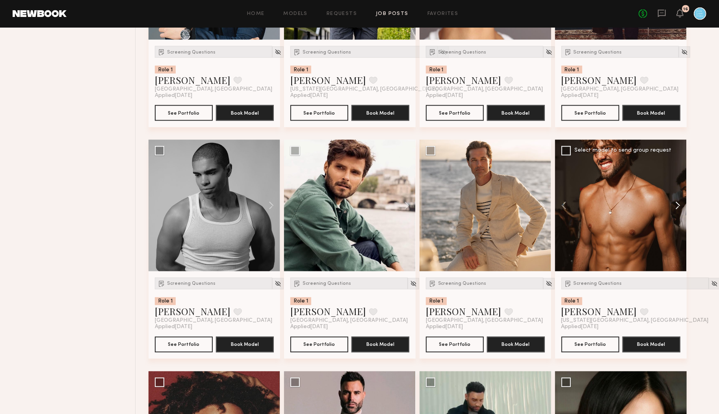
click at [676, 207] on button at bounding box center [674, 206] width 25 height 132
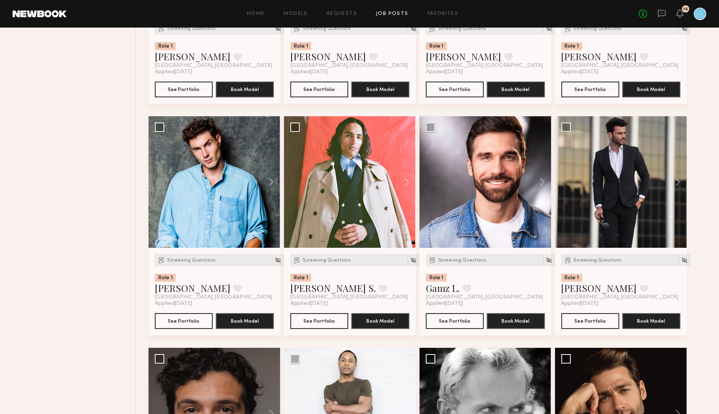
scroll to position [1888, 0]
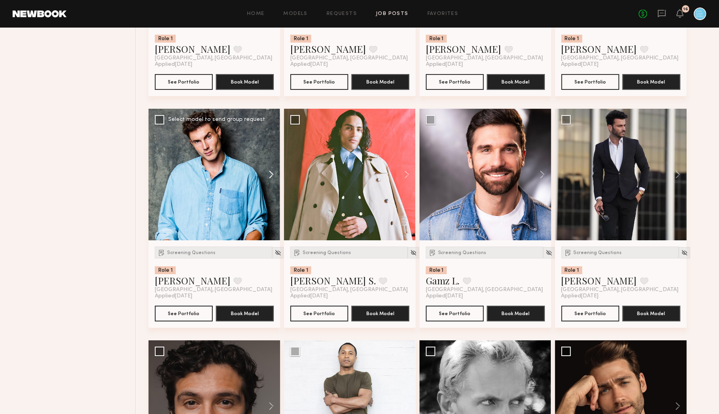
click at [273, 175] on button at bounding box center [267, 175] width 25 height 132
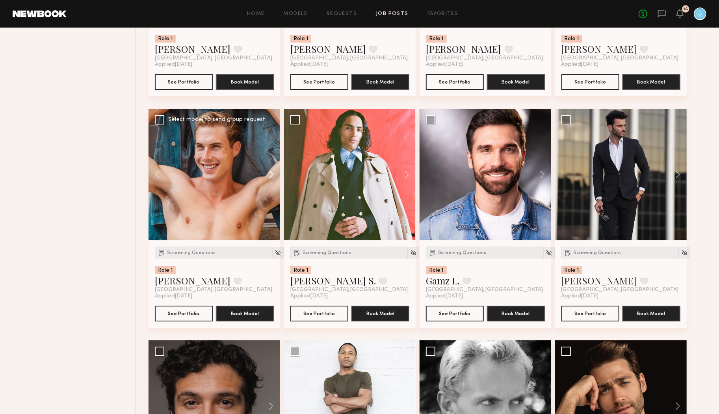
click at [272, 175] on button at bounding box center [267, 175] width 25 height 132
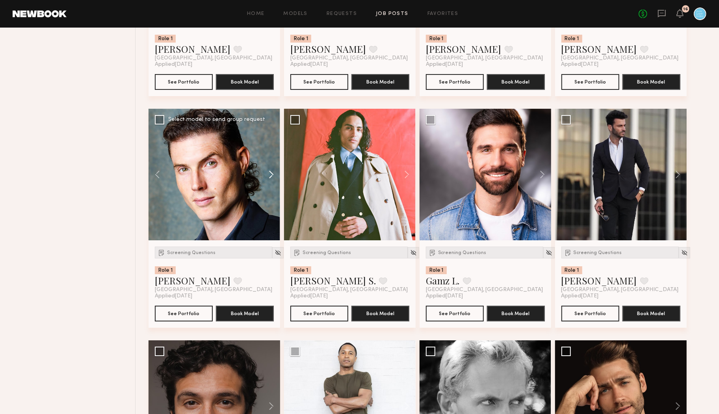
click at [272, 175] on button at bounding box center [267, 175] width 25 height 132
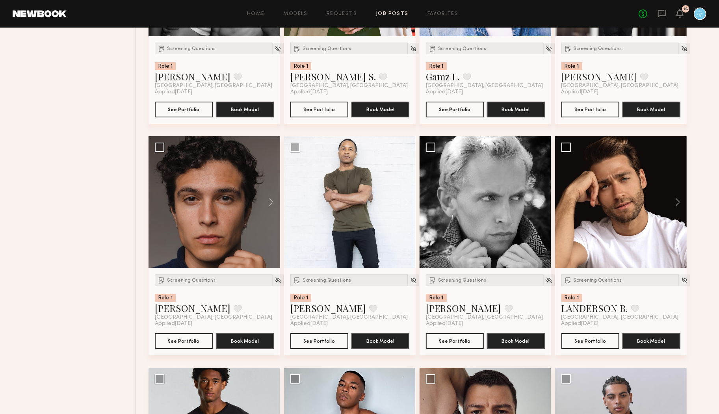
scroll to position [2102, 0]
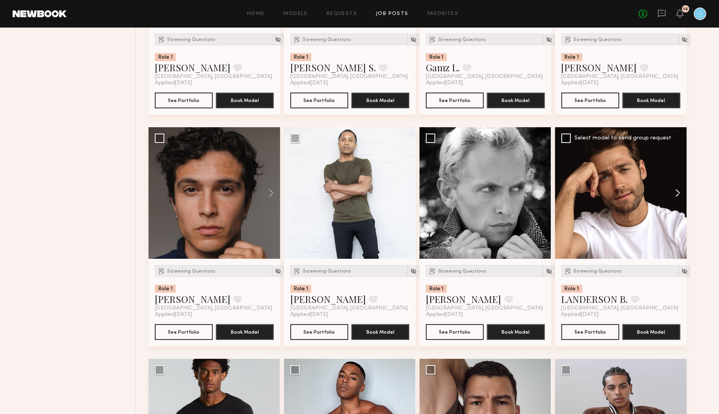
click at [680, 196] on button at bounding box center [674, 193] width 25 height 132
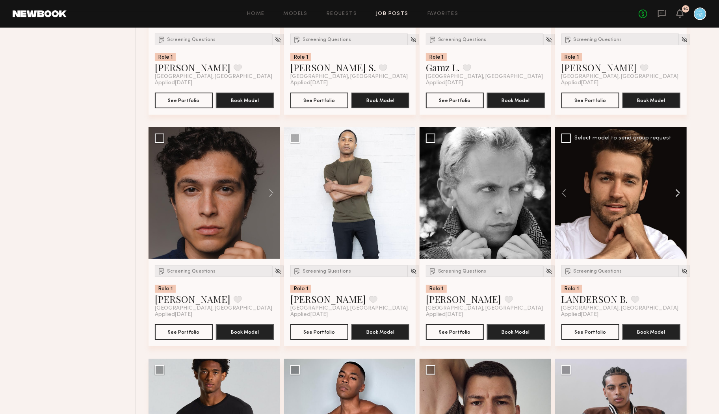
click at [680, 196] on button at bounding box center [674, 193] width 25 height 132
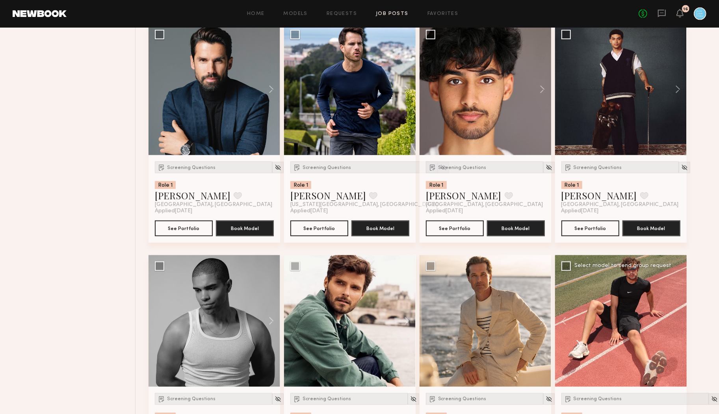
scroll to position [0, 0]
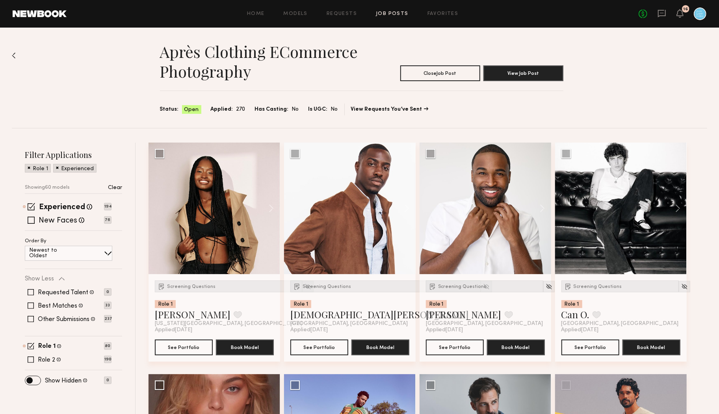
click at [78, 86] on div "Après Clothing eCommerce Photography Close Job Post View Job Post Status: Open …" at bounding box center [360, 78] width 696 height 101
click at [660, 13] on icon at bounding box center [662, 13] width 9 height 9
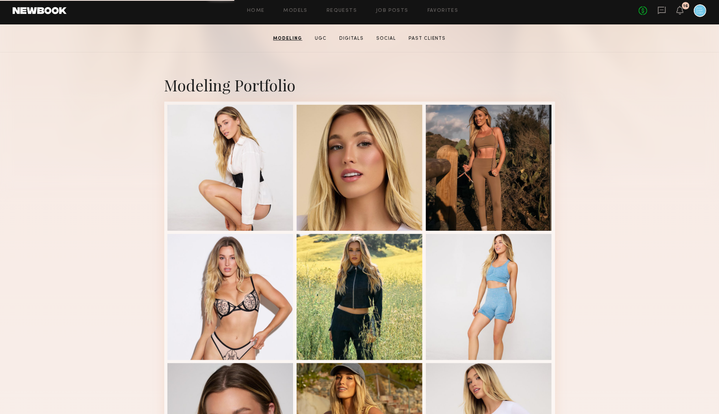
scroll to position [130, 0]
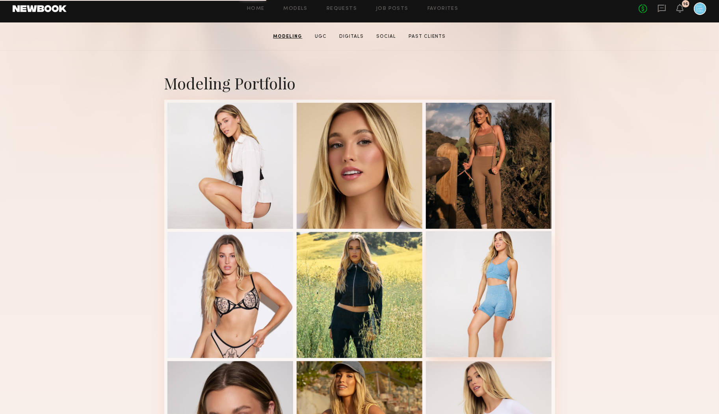
click at [458, 260] on div at bounding box center [489, 294] width 126 height 126
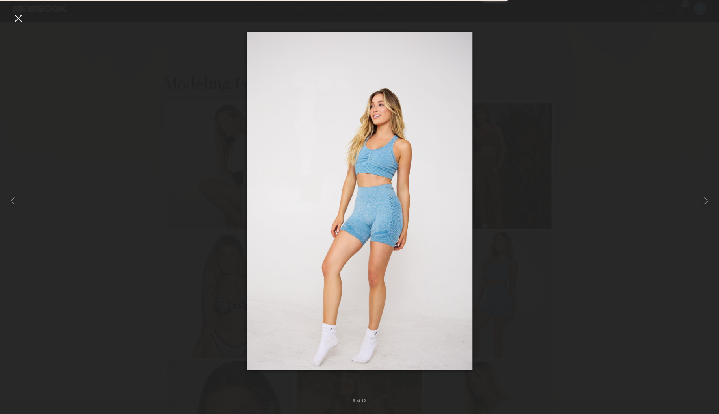
click at [565, 334] on div at bounding box center [359, 201] width 719 height 376
click at [17, 20] on div at bounding box center [18, 18] width 13 height 13
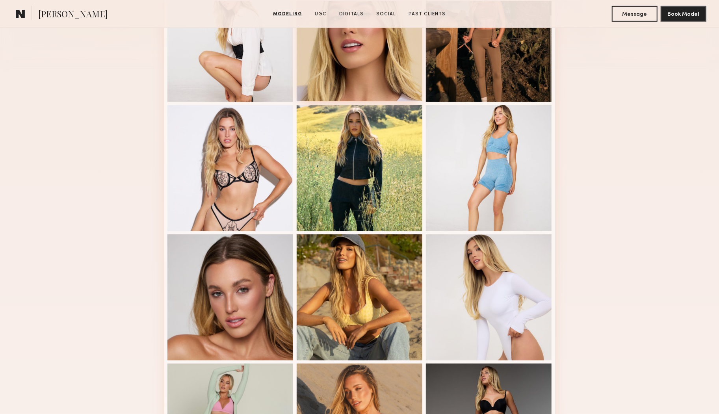
scroll to position [287, 0]
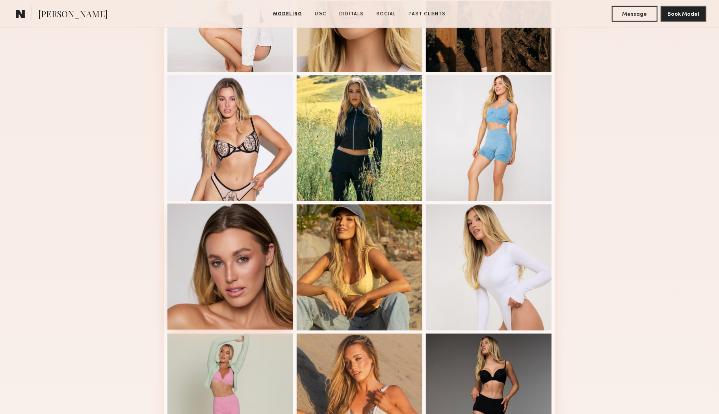
click at [252, 270] on div at bounding box center [231, 267] width 126 height 126
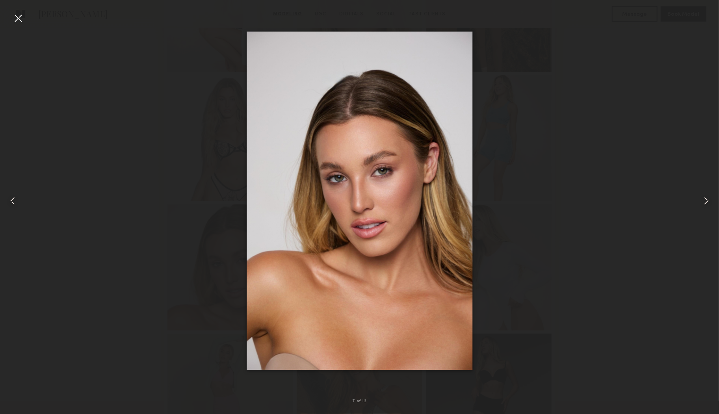
click at [16, 19] on div at bounding box center [18, 18] width 13 height 13
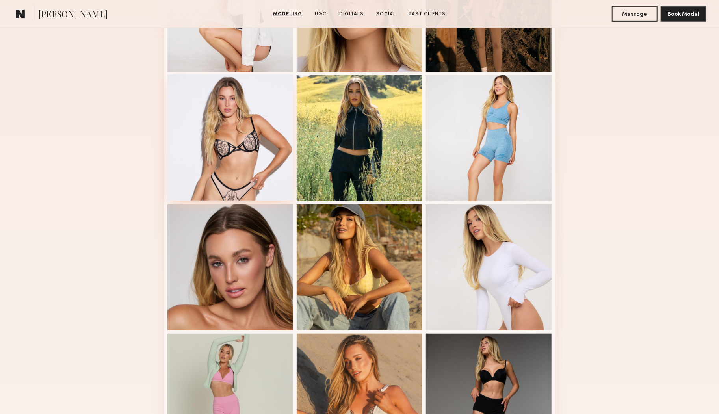
scroll to position [0, 0]
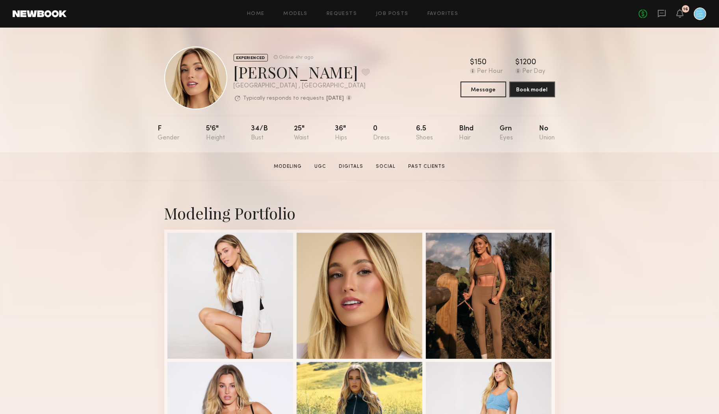
click at [667, 14] on div "No fees up to $5,000 16" at bounding box center [673, 13] width 68 height 13
click at [486, 90] on button "Message" at bounding box center [484, 89] width 46 height 16
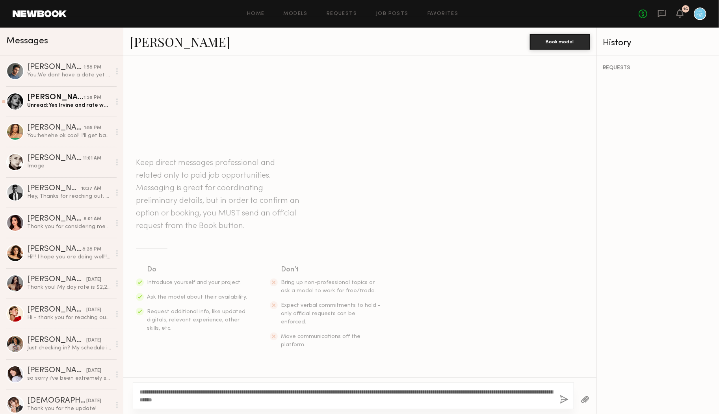
click at [310, 399] on textarea "**********" at bounding box center [347, 396] width 414 height 16
drag, startPoint x: 268, startPoint y: 400, endPoint x: 137, endPoint y: 399, distance: 131.7
click at [137, 399] on div "**********" at bounding box center [354, 396] width 442 height 27
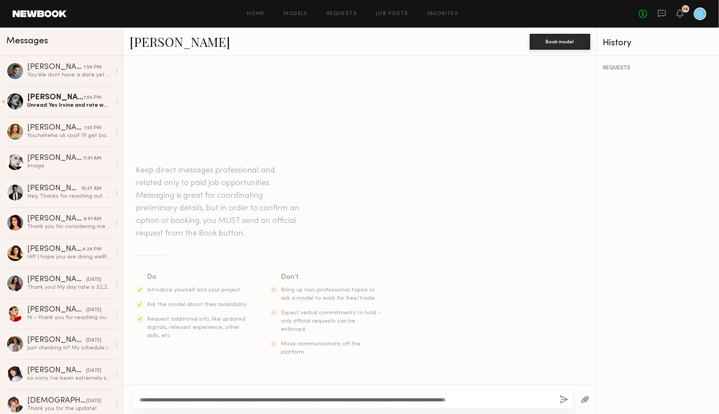
type textarea "**********"
click at [562, 401] on button "button" at bounding box center [564, 400] width 9 height 10
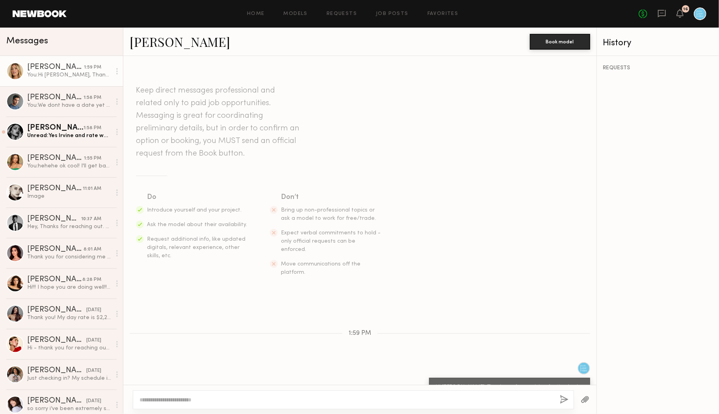
scroll to position [20, 0]
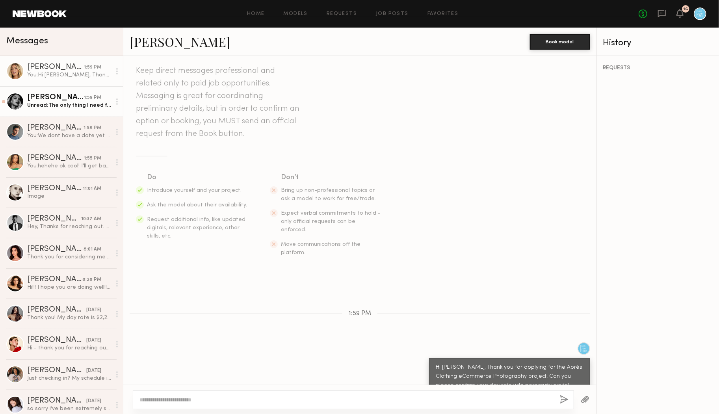
click at [70, 109] on div "Unread: The only thing I need from you guys is the date so I can mark it down i…" at bounding box center [69, 105] width 84 height 7
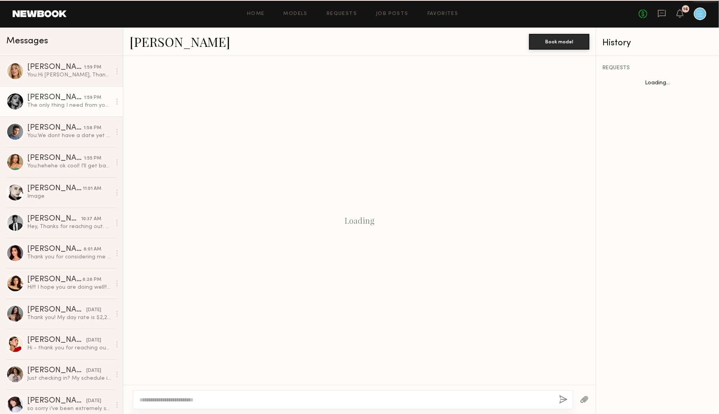
scroll to position [192, 0]
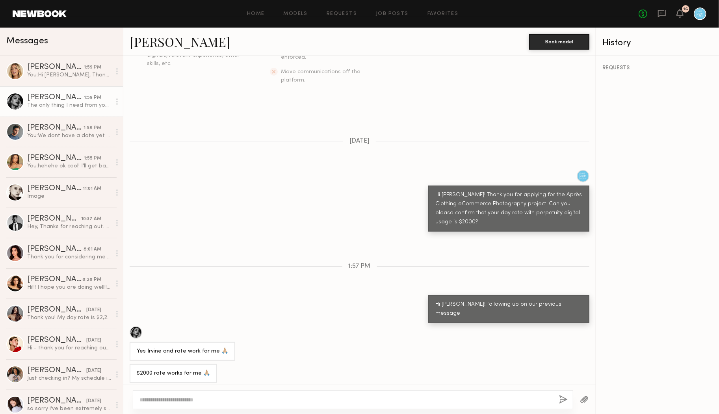
click at [317, 364] on div "$2000 rate works for me 🙏🏼" at bounding box center [359, 373] width 473 height 19
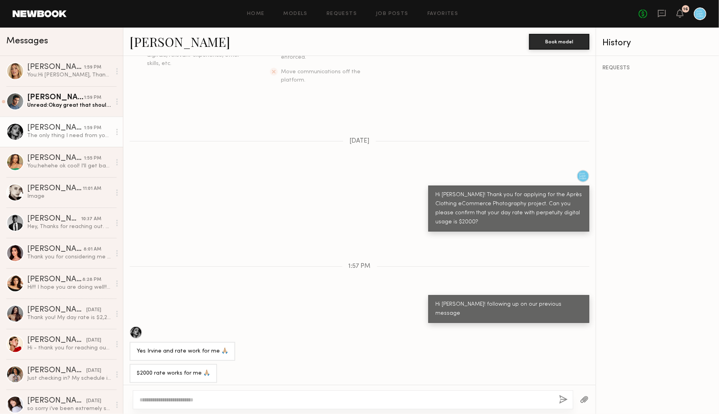
click at [238, 402] on textarea at bounding box center [347, 400] width 414 height 8
type textarea "**********"
click at [570, 399] on div "**********" at bounding box center [354, 400] width 442 height 19
click at [563, 399] on button "button" at bounding box center [564, 400] width 9 height 10
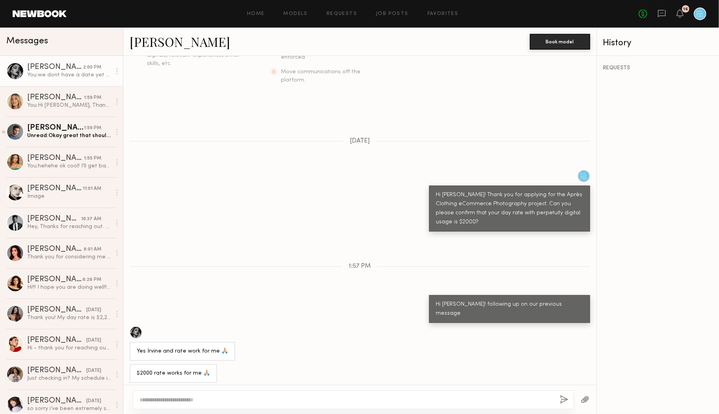
scroll to position [283, 0]
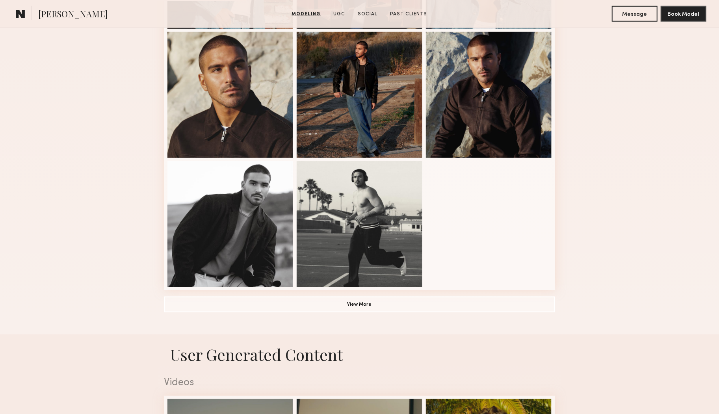
scroll to position [457, 0]
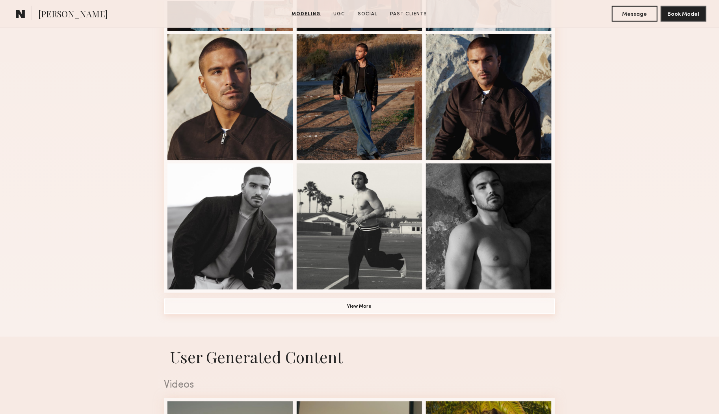
click at [387, 309] on button "View More" at bounding box center [359, 307] width 391 height 16
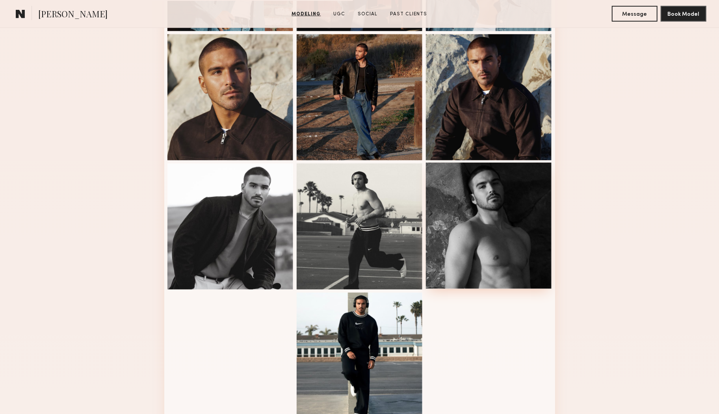
scroll to position [621, 0]
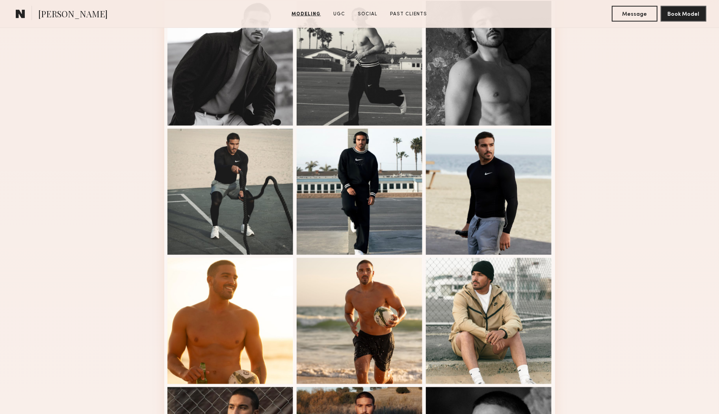
click at [425, 94] on nb-model-profile-images-feed at bounding box center [359, 128] width 391 height 1038
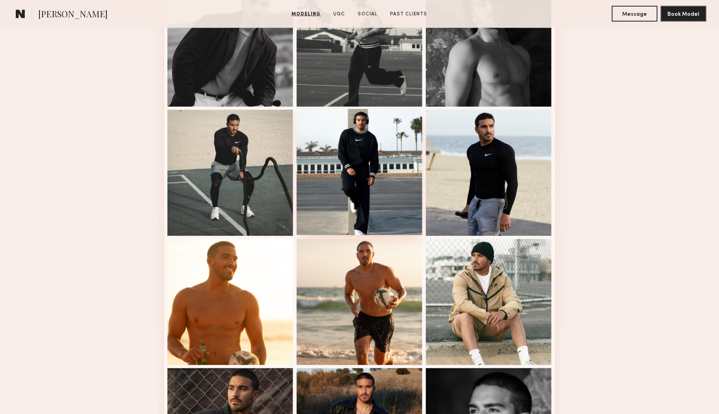
scroll to position [635, 0]
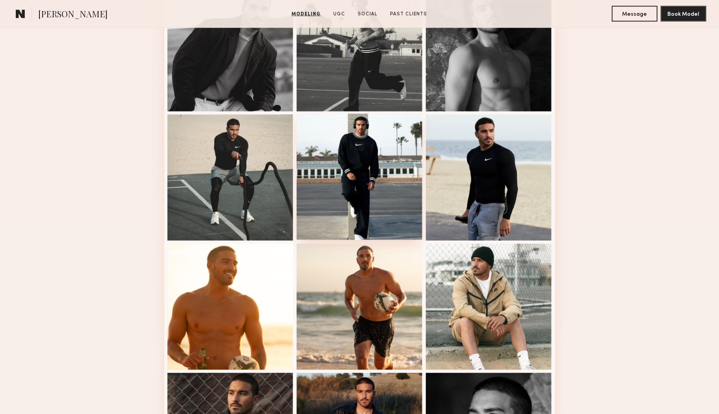
click at [357, 186] on div at bounding box center [360, 177] width 126 height 126
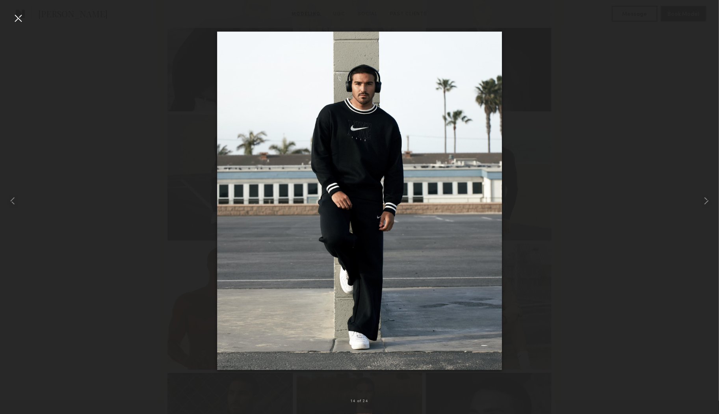
click at [19, 19] on div at bounding box center [18, 18] width 13 height 13
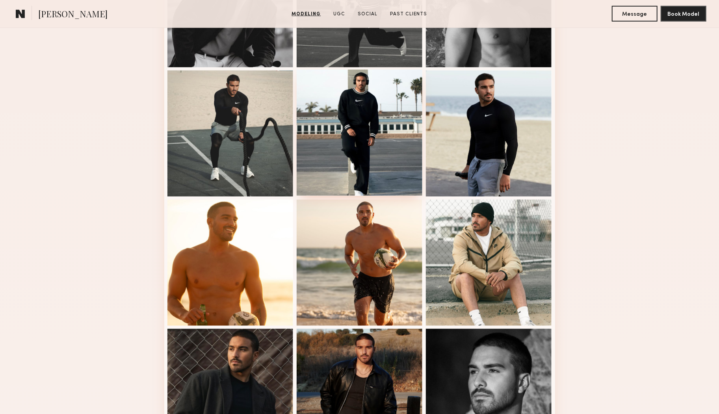
scroll to position [665, 0]
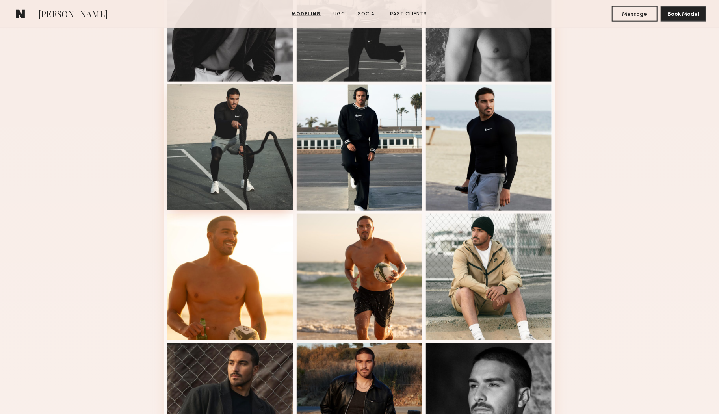
click at [216, 171] on div at bounding box center [231, 147] width 126 height 126
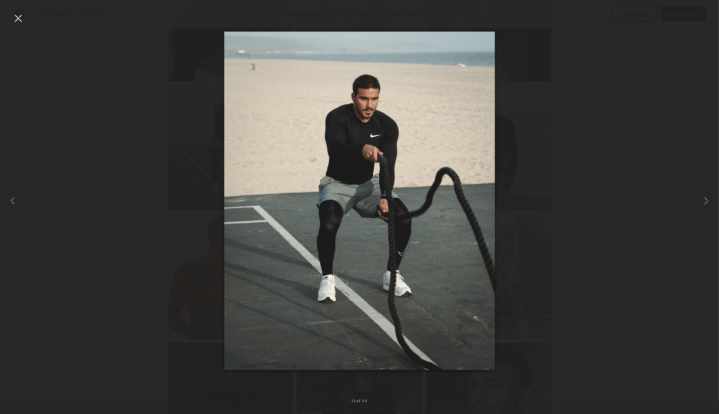
drag, startPoint x: 19, startPoint y: 19, endPoint x: 74, endPoint y: 40, distance: 58.1
click at [19, 19] on div at bounding box center [18, 18] width 13 height 13
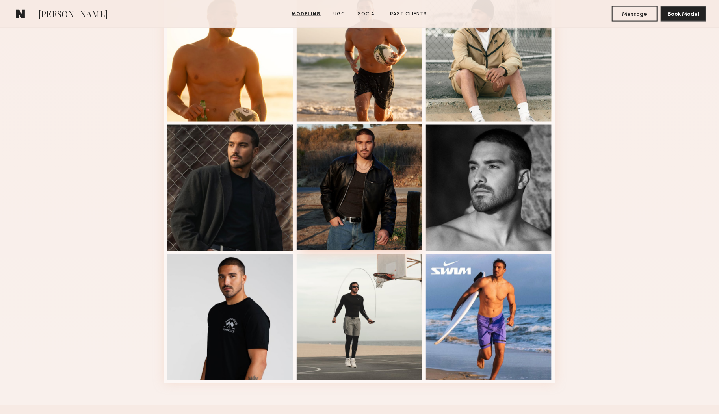
scroll to position [953, 0]
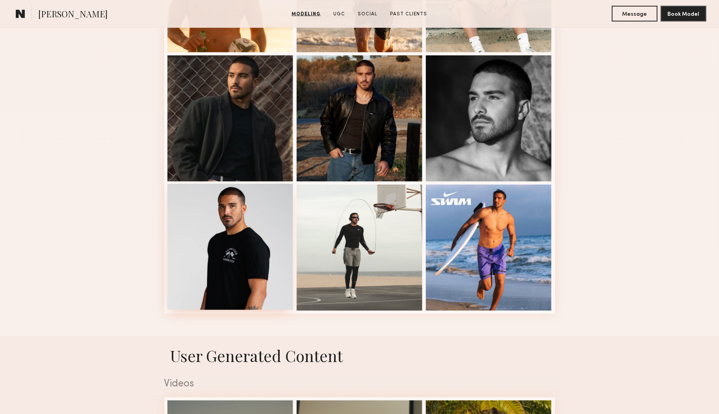
click at [238, 240] on div at bounding box center [231, 247] width 126 height 126
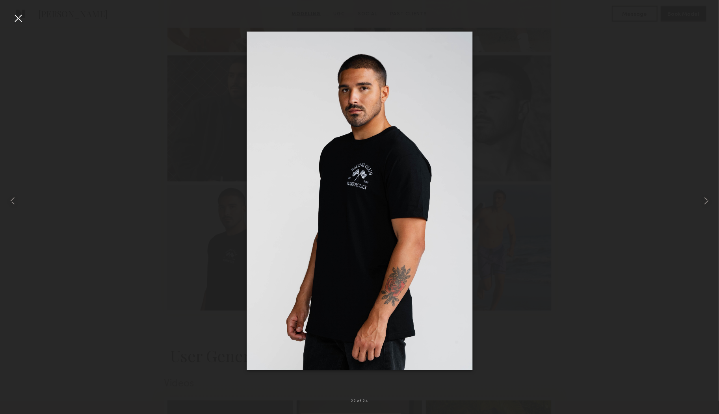
click at [14, 16] on div at bounding box center [18, 18] width 13 height 13
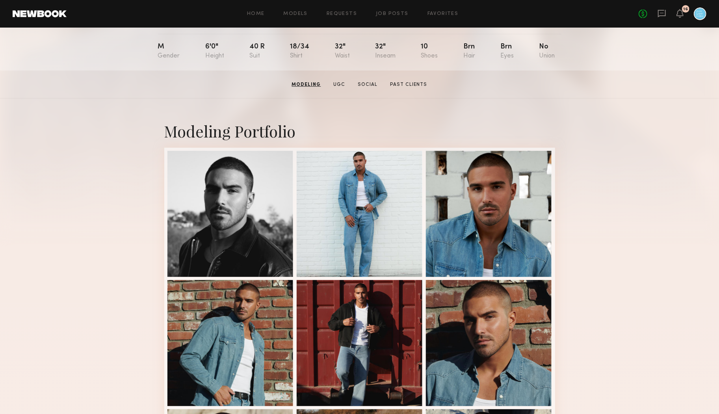
scroll to position [0, 0]
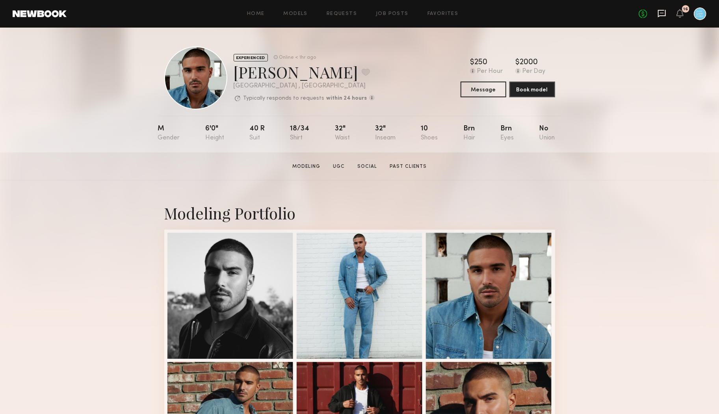
click at [661, 15] on icon at bounding box center [662, 13] width 9 height 9
click at [489, 91] on button "Message" at bounding box center [484, 89] width 46 height 16
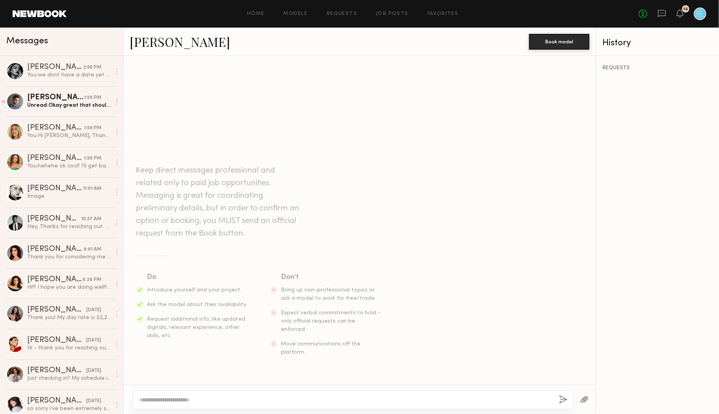
type textarea "**********"
click at [60, 104] on div "Unread: Okay great that should work thanks for the update." at bounding box center [69, 105] width 84 height 7
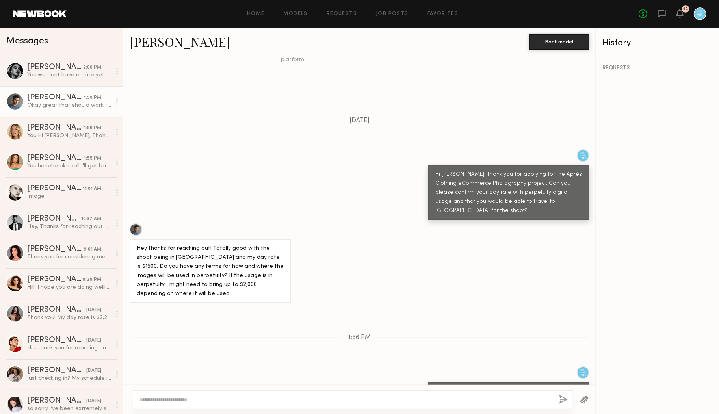
scroll to position [195, 0]
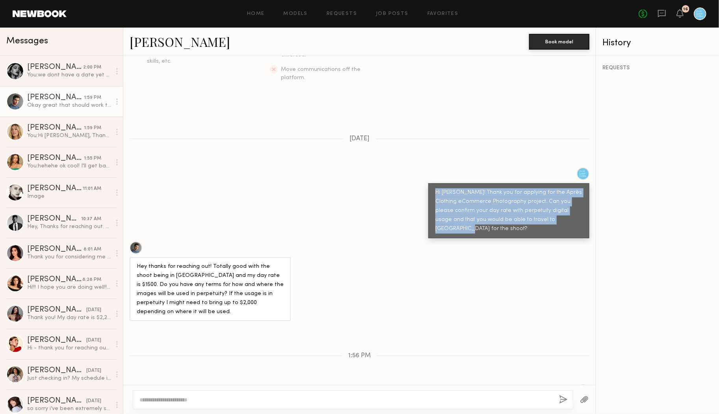
copy div "Hi Jake! Thank you for applying for the Après Clothing eCommerce Photography pr…"
drag, startPoint x: 559, startPoint y: 202, endPoint x: 436, endPoint y: 170, distance: 126.6
click at [436, 183] on div "Hi Jake! Thank you for applying for the Après Clothing eCommerce Photography pr…" at bounding box center [509, 210] width 161 height 55
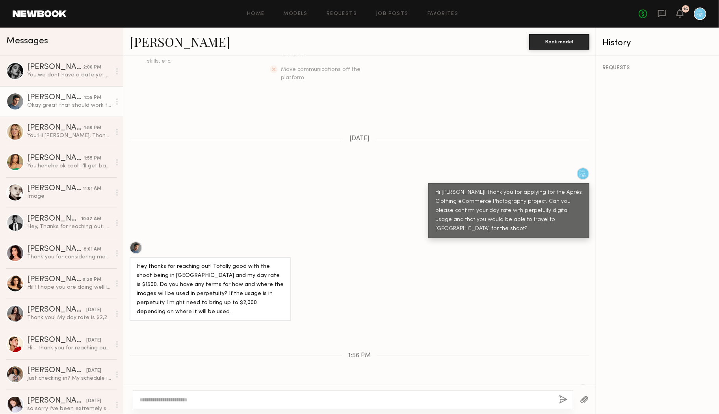
click at [322, 242] on div "Hey thanks for reaching out! Totally good with the shoot being in Irvine and my…" at bounding box center [359, 282] width 473 height 80
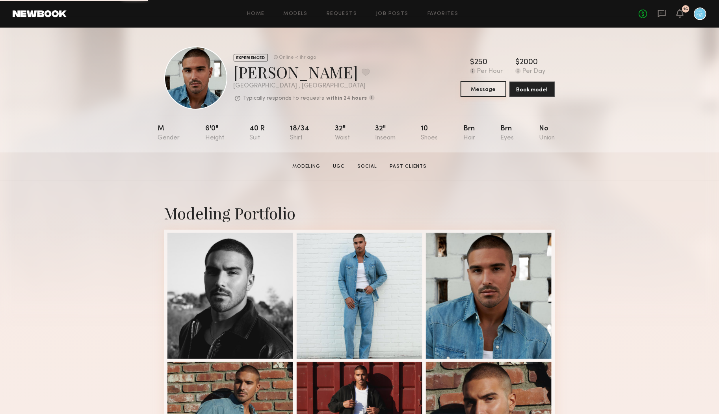
click at [486, 89] on button "Message" at bounding box center [484, 89] width 46 height 16
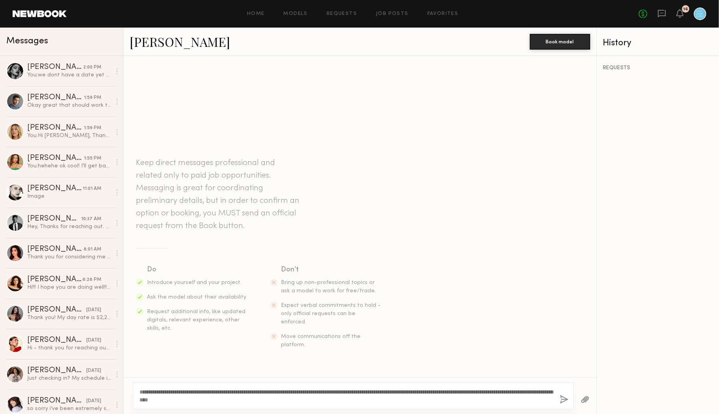
click at [156, 393] on textarea "**********" at bounding box center [347, 396] width 414 height 16
drag, startPoint x: 288, startPoint y: 400, endPoint x: 126, endPoint y: 402, distance: 162.0
click at [126, 402] on div "**********" at bounding box center [359, 396] width 473 height 37
click at [310, 399] on textarea "**********" at bounding box center [347, 396] width 414 height 16
type textarea "**********"
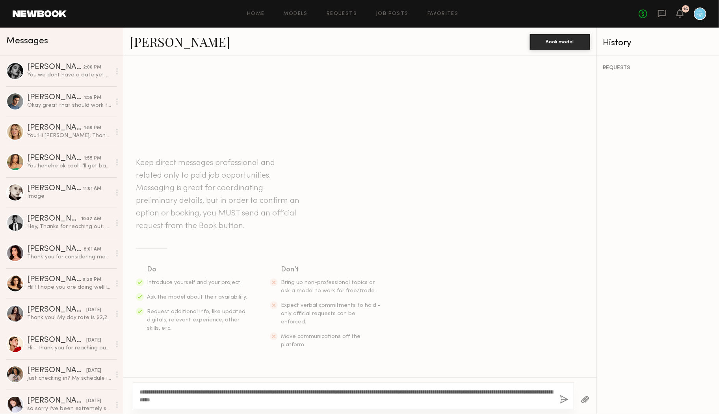
click at [564, 400] on button "button" at bounding box center [564, 400] width 9 height 10
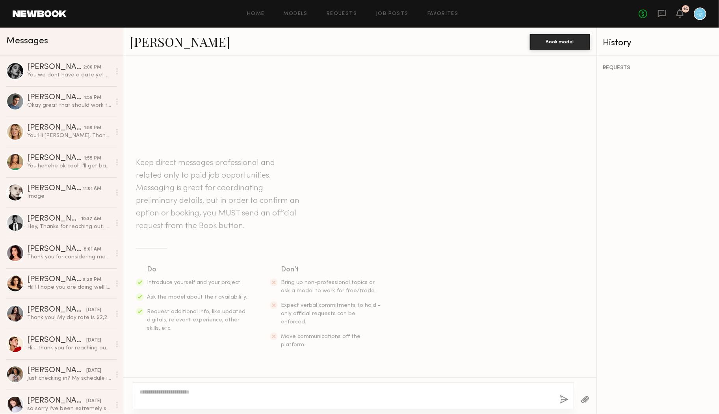
scroll to position [29, 0]
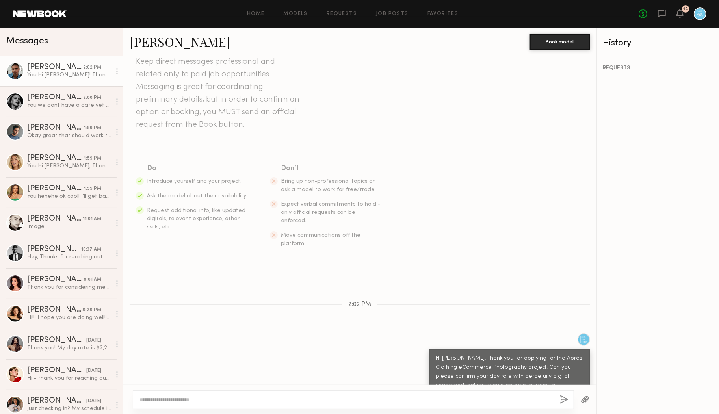
click at [44, 66] on div "[PERSON_NAME]" at bounding box center [55, 67] width 56 height 8
